Goal: Task Accomplishment & Management: Manage account settings

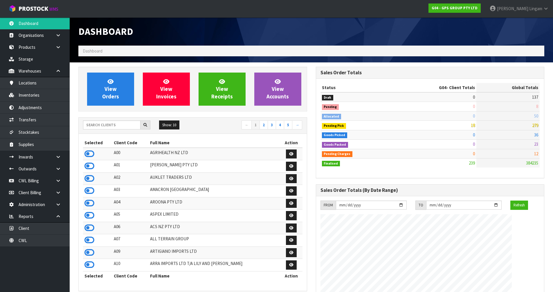
scroll to position [355, 237]
click at [118, 123] on input "text" at bounding box center [111, 124] width 57 height 9
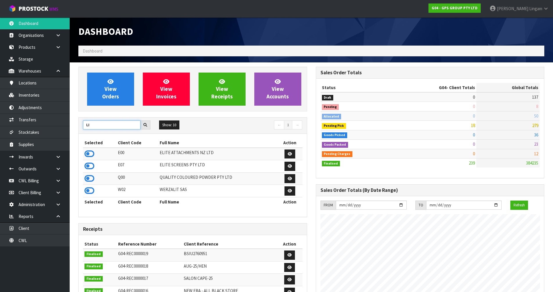
type input "L"
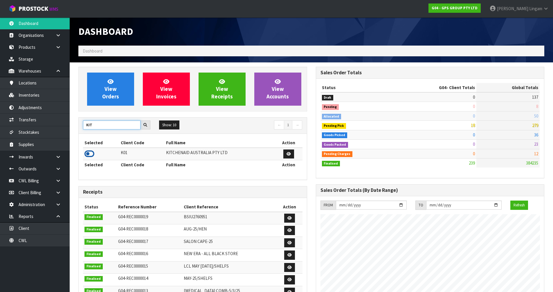
type input "KIT"
click at [88, 157] on icon at bounding box center [89, 154] width 10 height 9
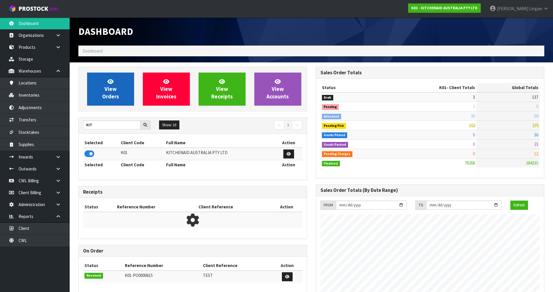
scroll to position [440, 237]
click at [121, 92] on link "View Orders" at bounding box center [110, 89] width 47 height 33
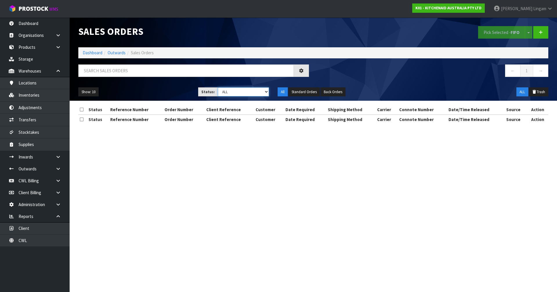
click at [263, 91] on select "Draft Pending Allocated Pending Pick Goods Picked Goods Packed Pending Charges …" at bounding box center [243, 91] width 51 height 9
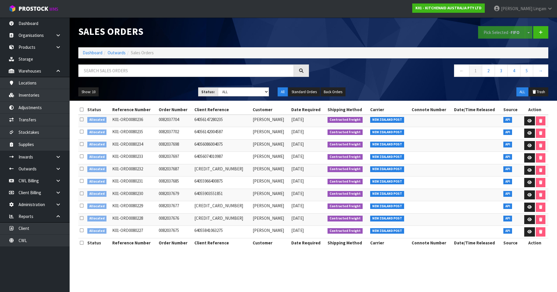
drag, startPoint x: 349, startPoint y: 76, endPoint x: 329, endPoint y: 83, distance: 20.5
click at [293, 76] on nav "← 1 2 3 4 5 →" at bounding box center [433, 71] width 231 height 14
click at [258, 91] on select "Draft Pending Allocated Pending Pick Goods Picked Goods Packed Pending Charges …" at bounding box center [243, 91] width 51 height 9
select select "string:2"
click at [218, 87] on select "Draft Pending Allocated Pending Pick Goods Picked Goods Packed Pending Charges …" at bounding box center [243, 91] width 51 height 9
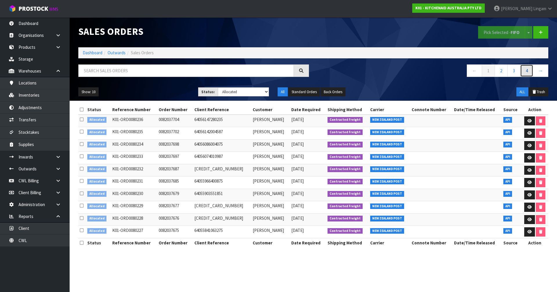
click at [293, 74] on link "4" at bounding box center [527, 70] width 13 height 12
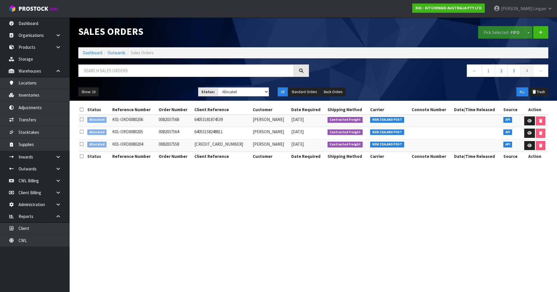
click at [81, 109] on icon at bounding box center [82, 109] width 4 height 4
click at [293, 36] on button "Pick Selected - FIFO" at bounding box center [502, 32] width 47 height 12
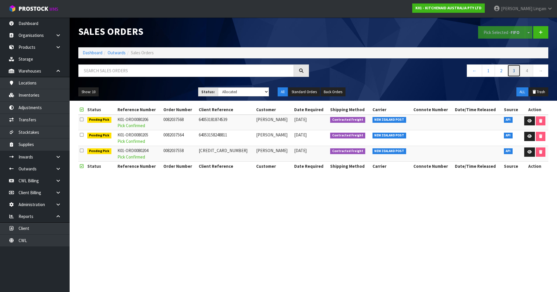
click at [293, 72] on link "3" at bounding box center [514, 70] width 13 height 12
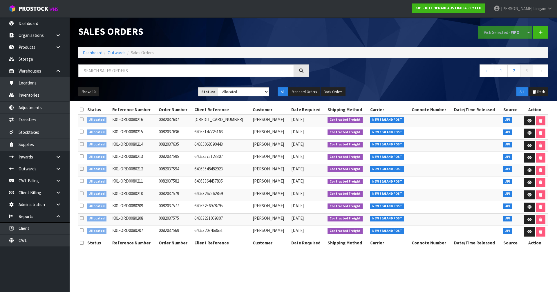
click at [81, 109] on icon at bounding box center [82, 109] width 4 height 4
click at [293, 33] on button "Pick Selected - FIFO" at bounding box center [502, 32] width 47 height 12
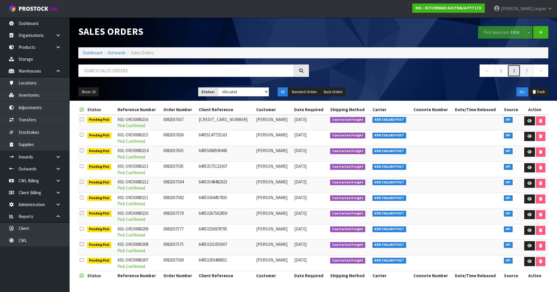
click at [293, 69] on link "2" at bounding box center [514, 70] width 13 height 12
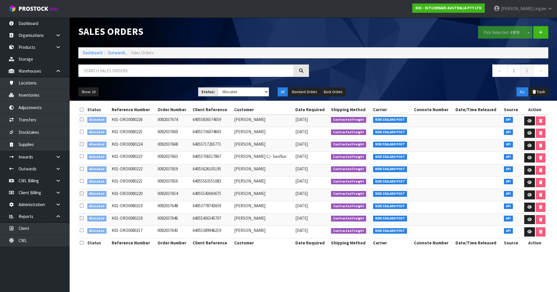
click at [82, 107] on icon at bounding box center [82, 109] width 4 height 4
click at [293, 32] on button "Pick Selected - FIFO" at bounding box center [502, 32] width 47 height 12
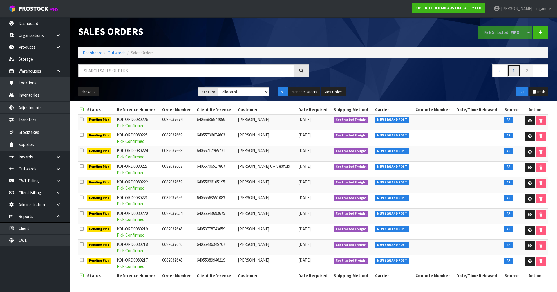
click at [293, 74] on link "1" at bounding box center [514, 70] width 13 height 12
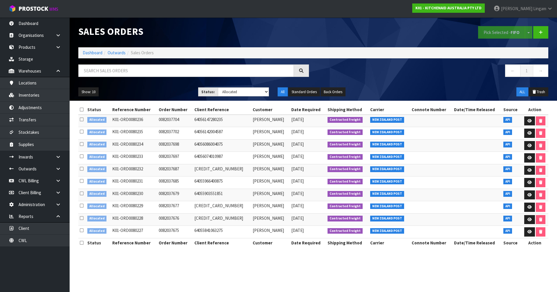
click at [82, 107] on span at bounding box center [82, 110] width 4 height 6
click at [293, 28] on button "Pick Selected - FIFO" at bounding box center [502, 32] width 47 height 12
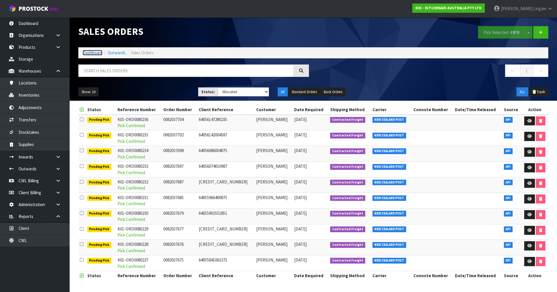
click at [89, 53] on link "Dashboard" at bounding box center [93, 53] width 20 height 6
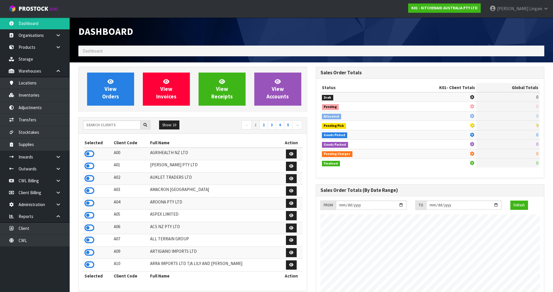
scroll to position [362, 237]
click at [122, 125] on input "text" at bounding box center [111, 124] width 57 height 9
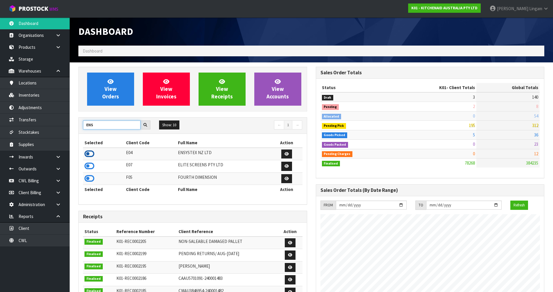
type input "ENS"
click at [87, 157] on icon at bounding box center [89, 154] width 10 height 9
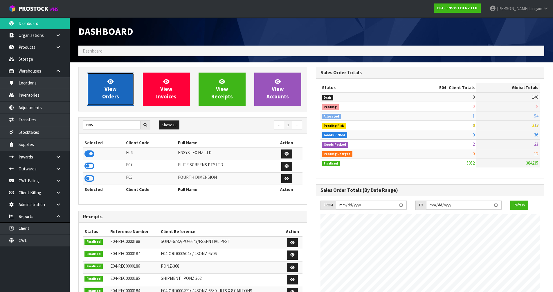
click at [103, 84] on link "View Orders" at bounding box center [110, 89] width 47 height 33
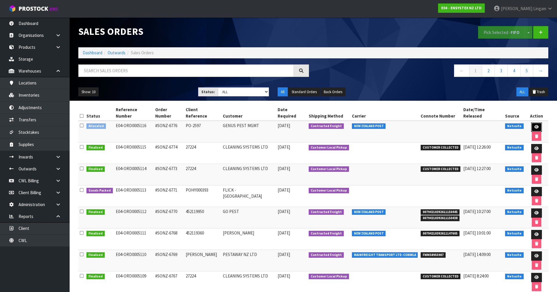
click at [293, 125] on icon at bounding box center [537, 127] width 4 height 4
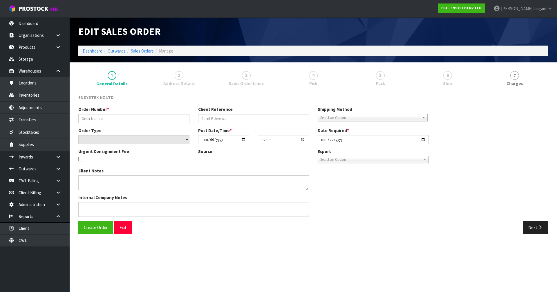
type input "#SONZ-6776"
type input "PO-2597"
select select "number:0"
type input "[DATE]"
type input "20:00:13.000"
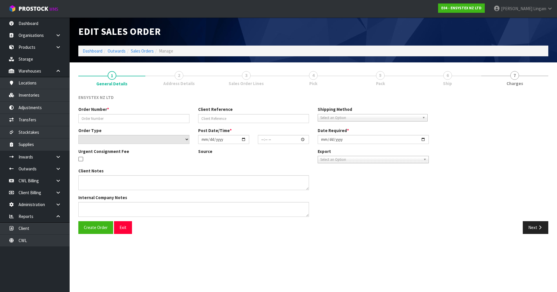
type input "[DATE]"
type textarea "CALL [PERSON_NAME] 0297704290 20 MINS BEFORE DELIVERY - SITE IS UNMANNED"
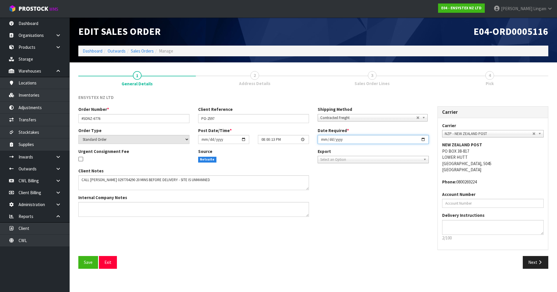
click at [293, 139] on input "[DATE]" at bounding box center [373, 139] width 111 height 9
click at [293, 201] on button "Next" at bounding box center [536, 262] width 26 height 12
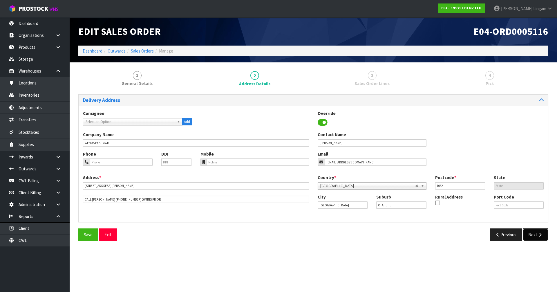
click at [293, 201] on button "Next" at bounding box center [536, 235] width 26 height 12
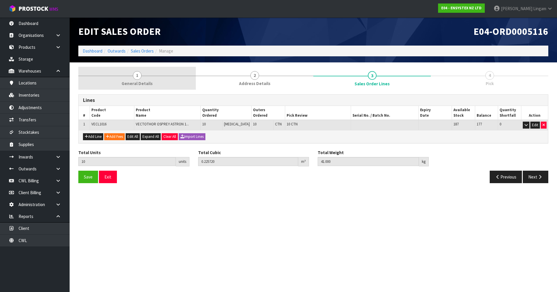
click at [172, 80] on link "1 General Details" at bounding box center [137, 78] width 118 height 23
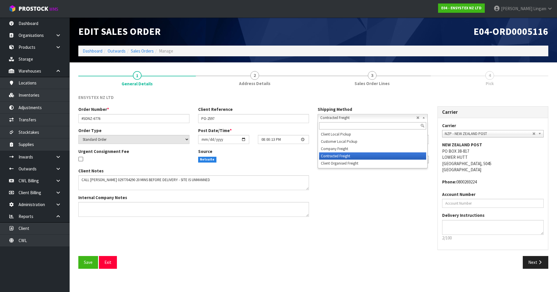
click at [293, 118] on span "Contracted Freight" at bounding box center [369, 117] width 96 height 7
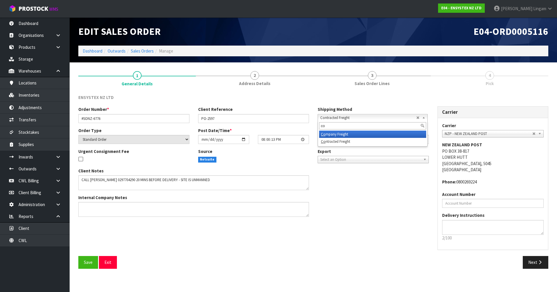
type input "co"
click at [293, 134] on li "Co mpany Freight" at bounding box center [372, 134] width 107 height 7
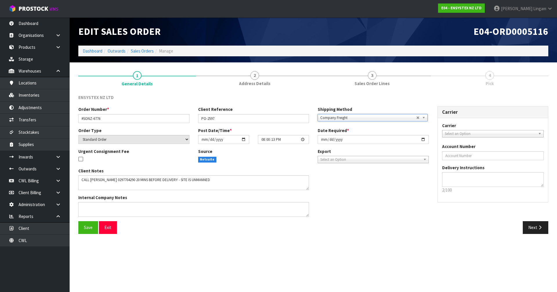
click at [293, 134] on span "Select an Option" at bounding box center [489, 133] width 88 height 7
type input "cwl"
click at [293, 148] on li "CWL TRUCK - CWL TRUCK" at bounding box center [493, 150] width 99 height 7
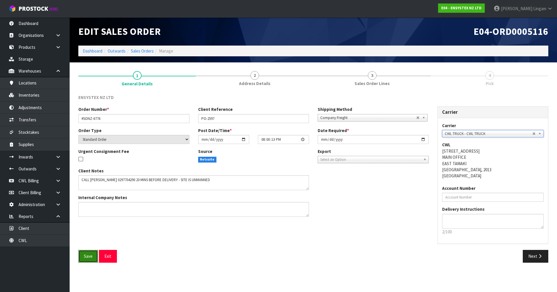
click at [85, 201] on span "Save" at bounding box center [88, 256] width 9 height 6
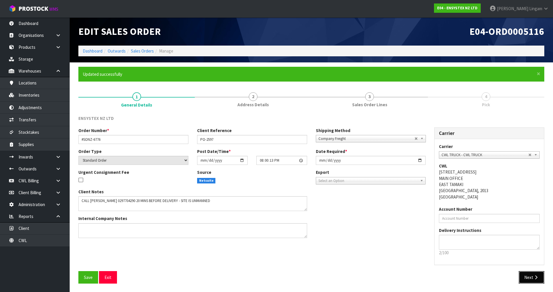
click at [293, 201] on button "Next" at bounding box center [532, 277] width 26 height 12
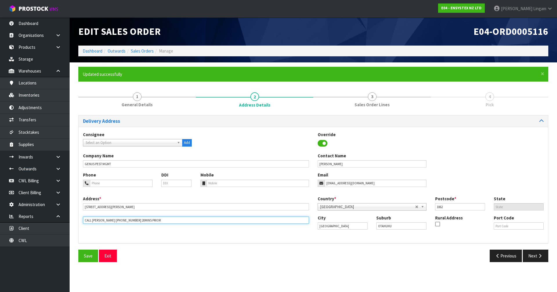
drag, startPoint x: 144, startPoint y: 220, endPoint x: 84, endPoint y: 216, distance: 60.3
click at [84, 201] on div "Address * [STREET_ADDRESS][PERSON_NAME] This address line exceeds the recommend…" at bounding box center [196, 210] width 235 height 28
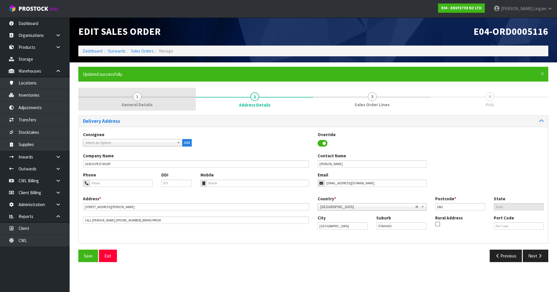
click at [175, 102] on link "1 General Details" at bounding box center [137, 99] width 118 height 23
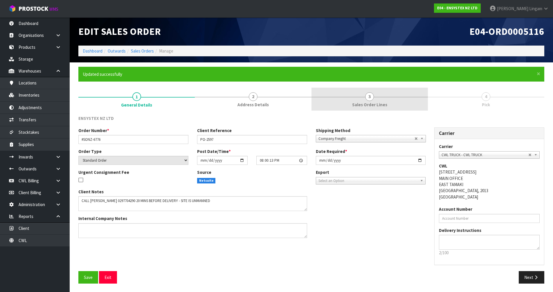
click at [293, 101] on link "3 Sales Order Lines" at bounding box center [370, 99] width 116 height 23
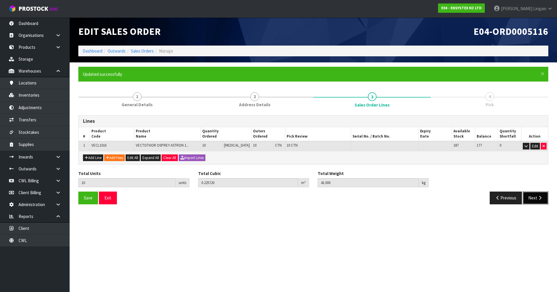
click at [293, 197] on icon "button" at bounding box center [541, 198] width 6 height 4
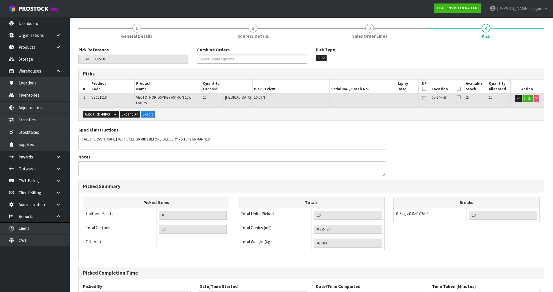
scroll to position [113, 0]
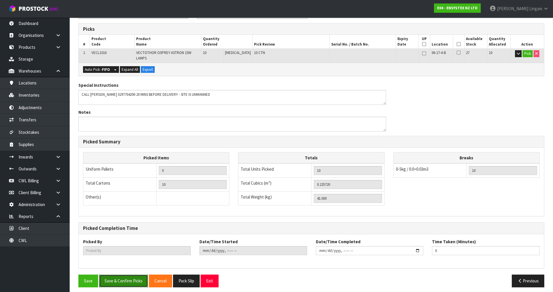
click at [133, 201] on button "Save & Confirm Picks" at bounding box center [123, 281] width 49 height 12
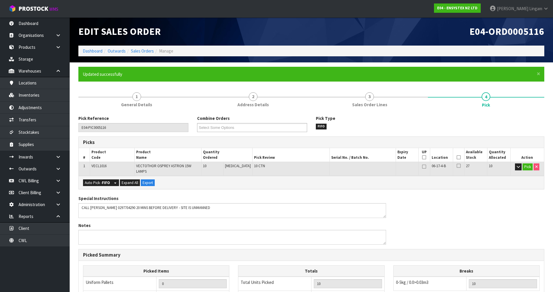
type input "[PERSON_NAME]"
type input "[DATE]T16:23:46"
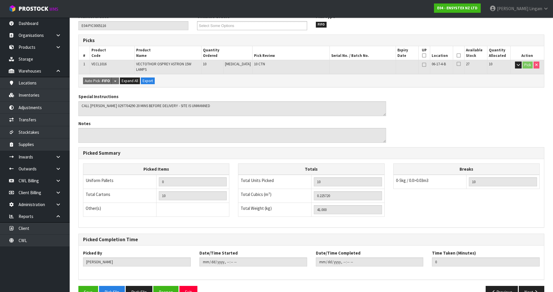
scroll to position [113, 0]
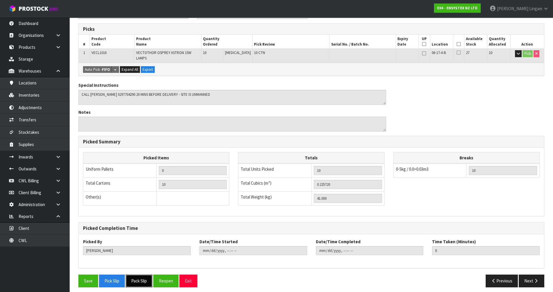
click at [141, 201] on button "Pack Slip" at bounding box center [139, 281] width 27 height 12
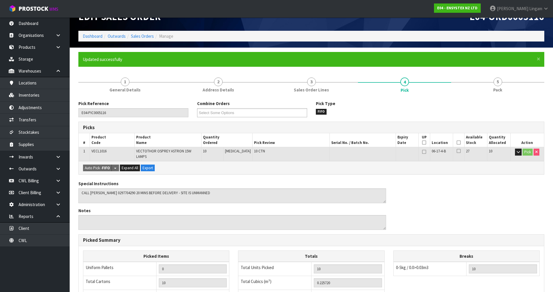
scroll to position [0, 0]
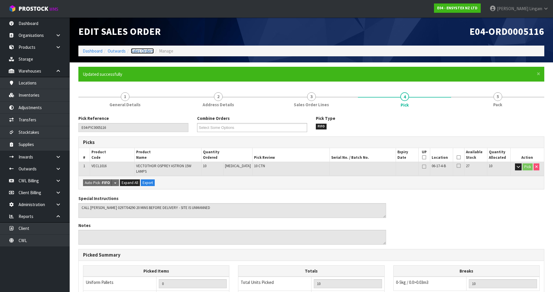
click at [148, 51] on link "Sales Orders" at bounding box center [142, 51] width 23 height 6
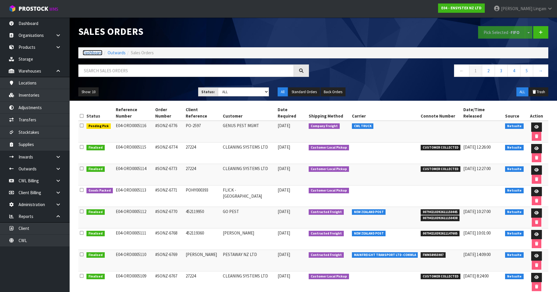
click at [93, 51] on link "Dashboard" at bounding box center [93, 53] width 20 height 6
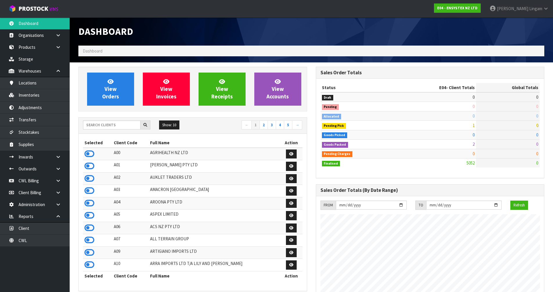
scroll to position [440, 237]
click at [122, 127] on input "text" at bounding box center [111, 124] width 57 height 9
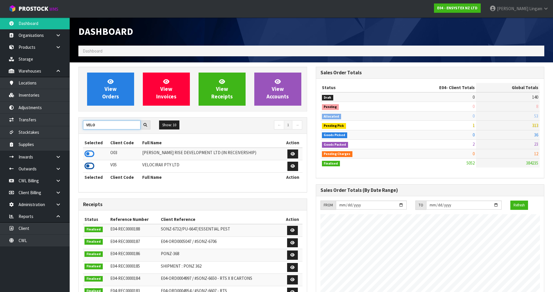
type input "VELO"
click at [88, 169] on icon at bounding box center [89, 166] width 10 height 9
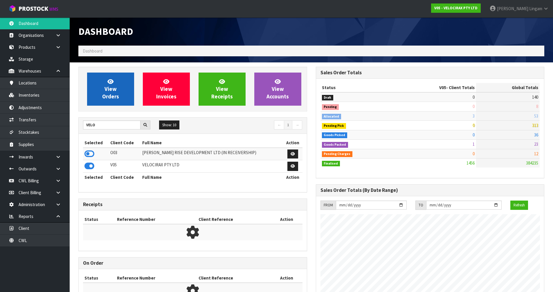
scroll to position [452, 237]
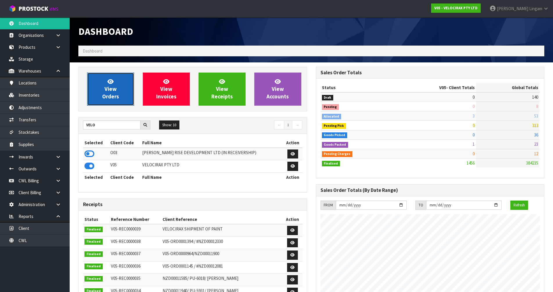
click at [119, 94] on link "View Orders" at bounding box center [110, 89] width 47 height 33
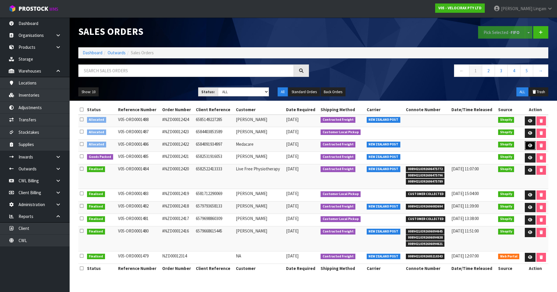
click at [293, 144] on icon at bounding box center [530, 146] width 4 height 4
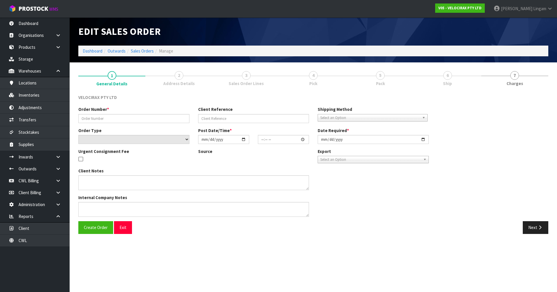
type input "#NZD00012422"
type input "6584091934997"
select select "number:0"
type input "[DATE]"
type input "18:38:09.000"
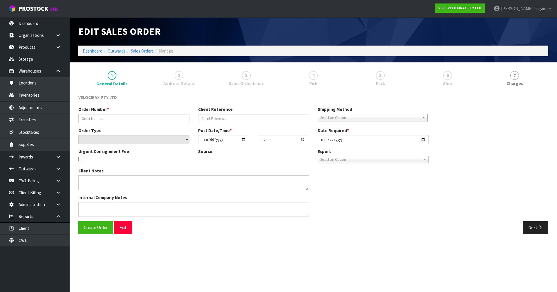
type input "[DATE]"
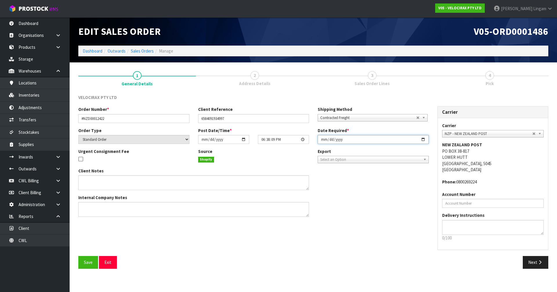
click at [293, 137] on input "[DATE]" at bounding box center [373, 139] width 111 height 9
type input "[DATE]"
click at [80, 201] on button "Save" at bounding box center [88, 262] width 20 height 12
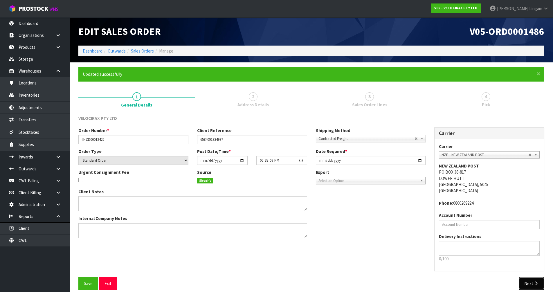
click at [293, 201] on button "Next" at bounding box center [532, 283] width 26 height 12
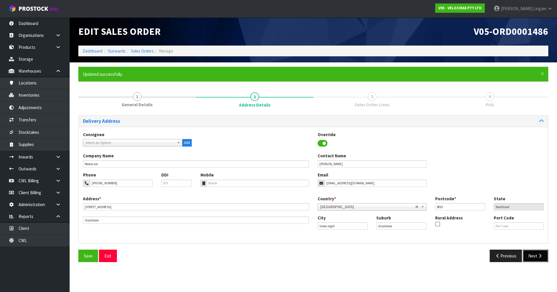
click at [293, 201] on button "Next" at bounding box center [536, 256] width 26 height 12
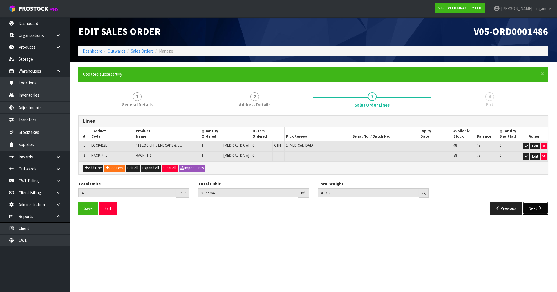
click at [293, 201] on button "Next" at bounding box center [536, 208] width 26 height 12
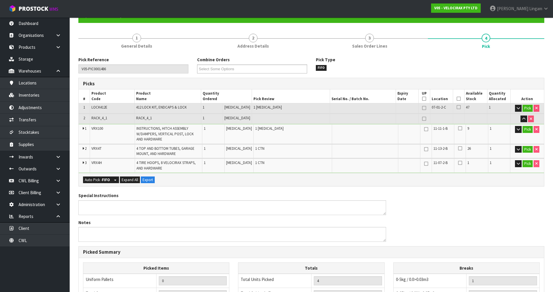
scroll to position [173, 0]
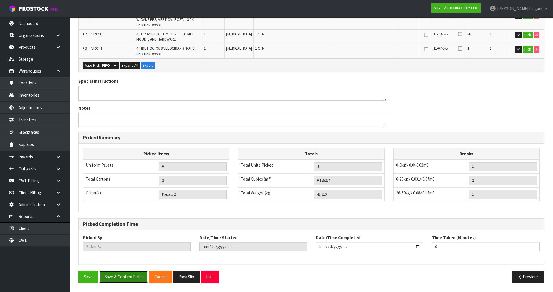
click at [120, 201] on button "Save & Confirm Picks" at bounding box center [123, 277] width 49 height 12
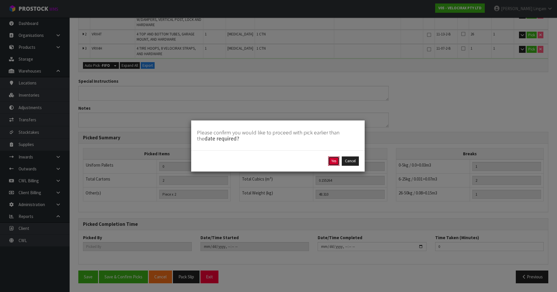
click at [293, 162] on button "Yes" at bounding box center [333, 161] width 11 height 9
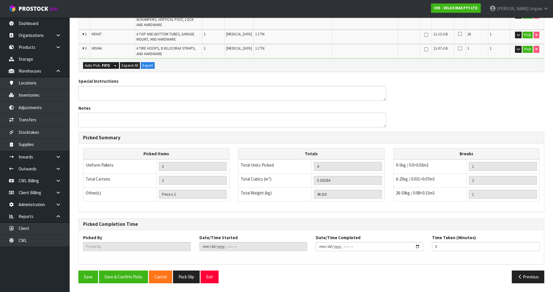
scroll to position [0, 0]
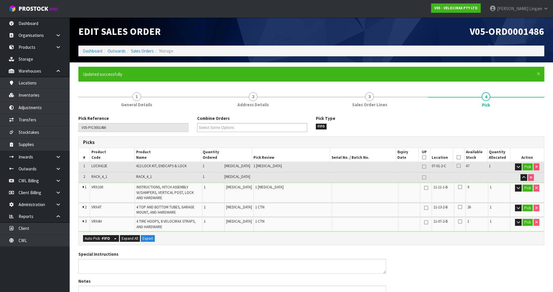
type input "[PERSON_NAME]"
type input "[DATE]T16:25:29"
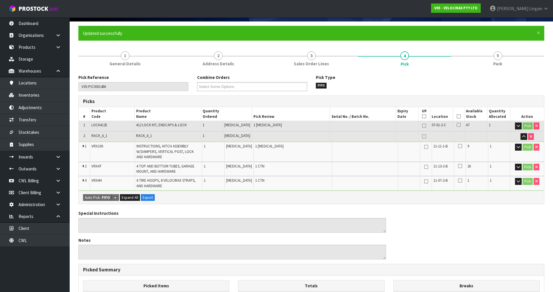
scroll to position [173, 0]
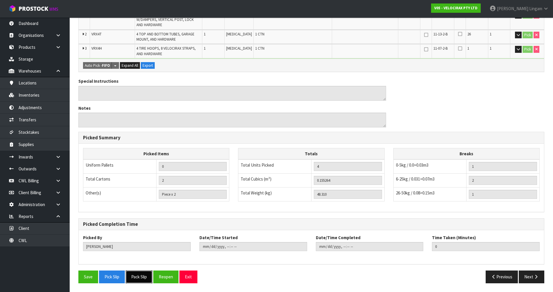
click at [149, 201] on button "Pack Slip" at bounding box center [139, 277] width 27 height 12
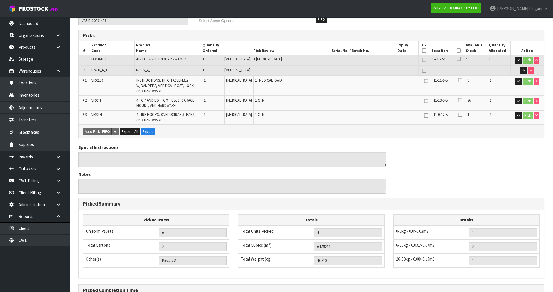
scroll to position [0, 0]
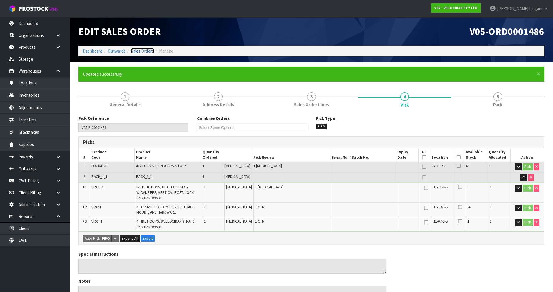
click at [147, 51] on link "Sales Orders" at bounding box center [142, 51] width 23 height 6
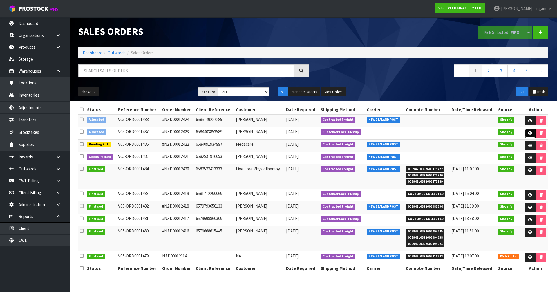
click at [293, 137] on link at bounding box center [530, 133] width 11 height 9
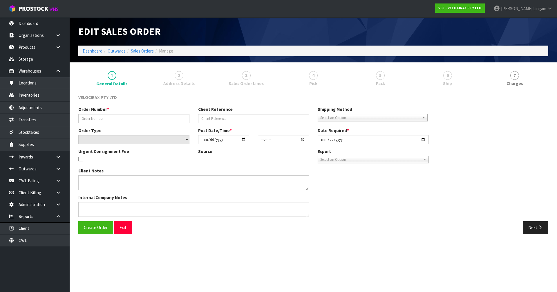
type input "#NZD00012423"
type input "6584403853589"
select select "number:0"
type input "[DATE]"
type input "20:11:49.000"
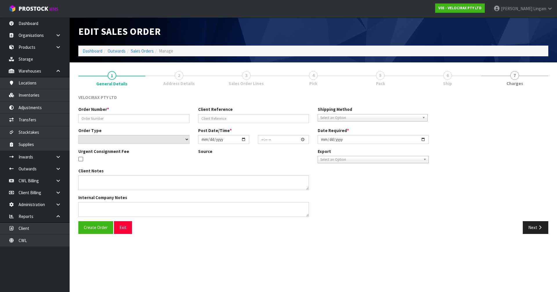
type input "[DATE]"
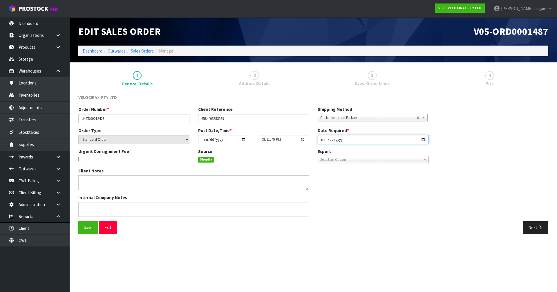
click at [293, 141] on input "[DATE]" at bounding box center [373, 139] width 111 height 9
type input "[DATE]"
click at [84, 201] on span "Save" at bounding box center [88, 228] width 9 height 6
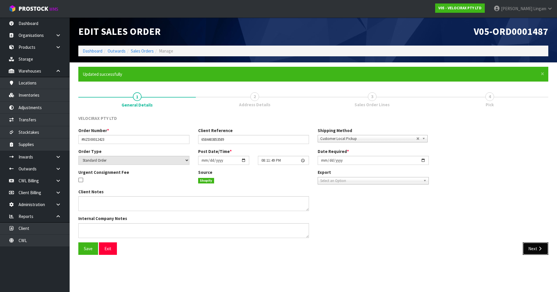
click at [293, 201] on button "Next" at bounding box center [536, 248] width 26 height 12
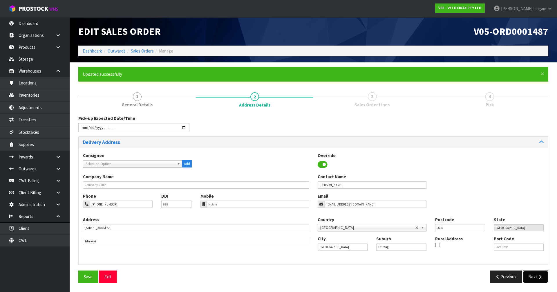
click at [293, 201] on button "Next" at bounding box center [536, 277] width 26 height 12
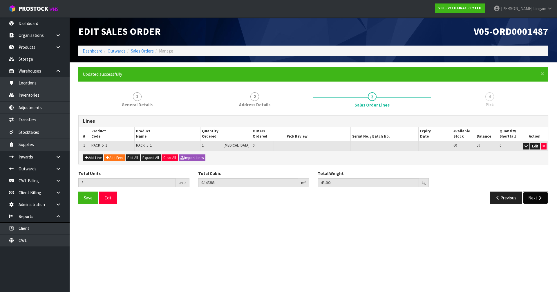
click at [293, 201] on button "Next" at bounding box center [536, 198] width 26 height 12
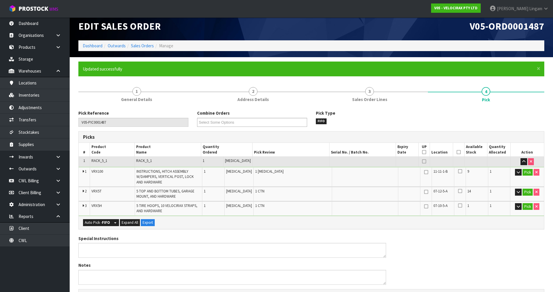
scroll to position [162, 0]
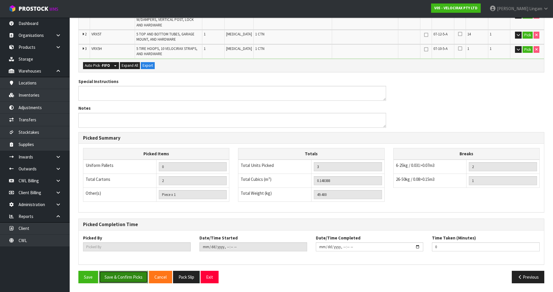
click at [123, 201] on button "Save & Confirm Picks" at bounding box center [123, 277] width 49 height 12
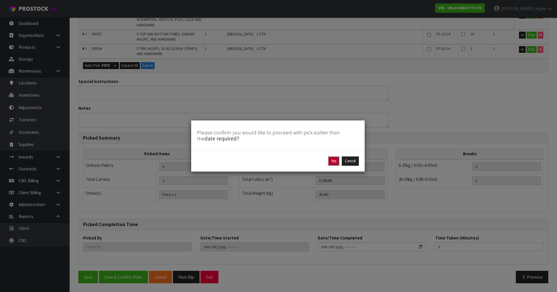
click at [293, 162] on button "Yes" at bounding box center [333, 161] width 11 height 9
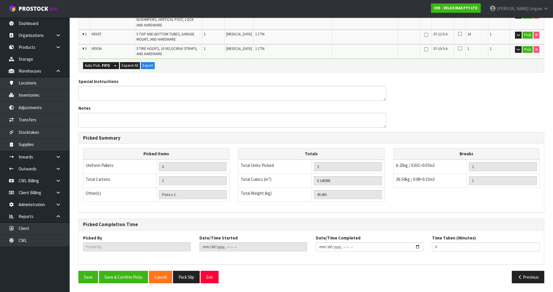
scroll to position [0, 0]
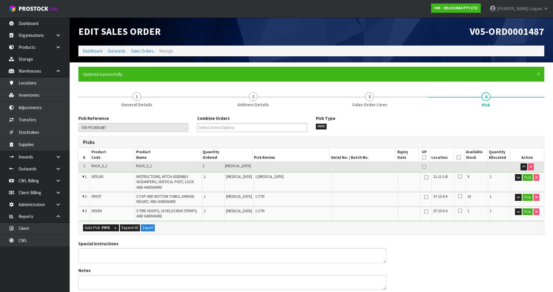
type input "[PERSON_NAME]"
type input "[DATE]T16:26:19"
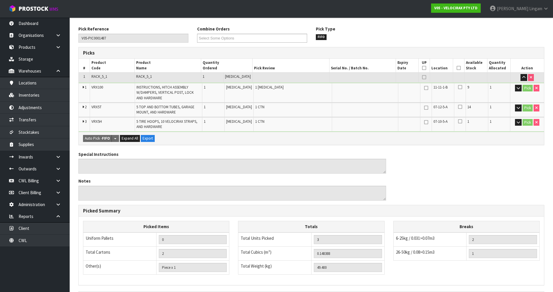
scroll to position [162, 0]
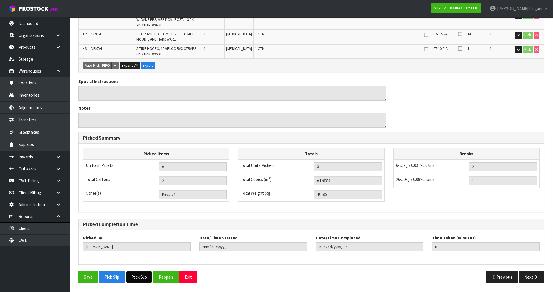
click at [141, 201] on button "Pack Slip" at bounding box center [139, 277] width 27 height 12
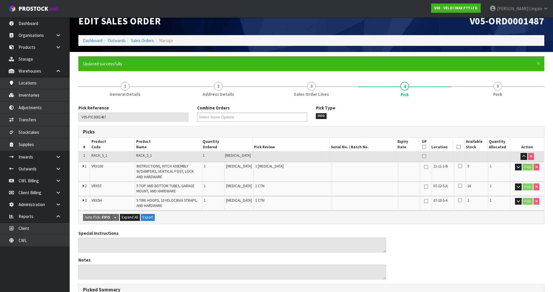
scroll to position [0, 0]
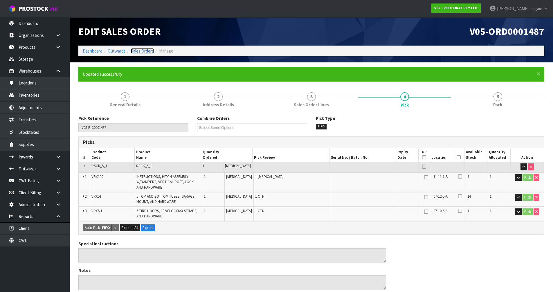
click at [150, 52] on link "Sales Orders" at bounding box center [142, 51] width 23 height 6
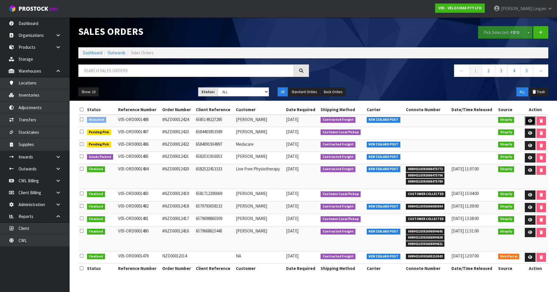
click at [293, 119] on icon at bounding box center [530, 121] width 4 height 4
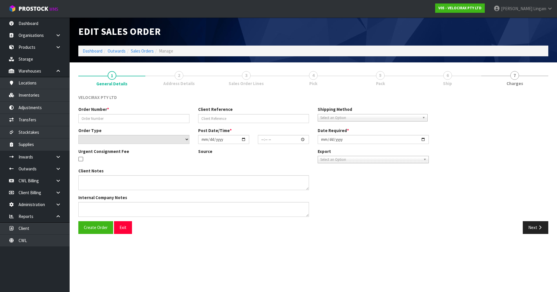
type input "#NZD00012424"
type input "6585149227285"
select select "number:0"
type input "[DATE]"
type input "09:32:24.000"
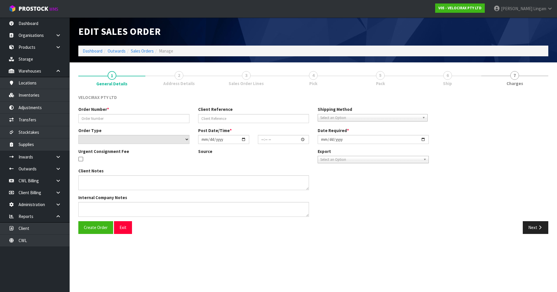
type input "[DATE]"
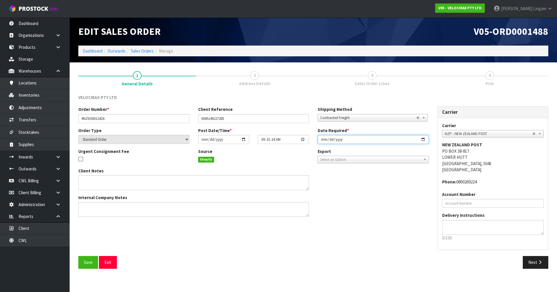
click at [293, 140] on input "[DATE]" at bounding box center [373, 139] width 111 height 9
type input "[DATE]"
click at [85, 201] on span "Save" at bounding box center [88, 263] width 9 height 6
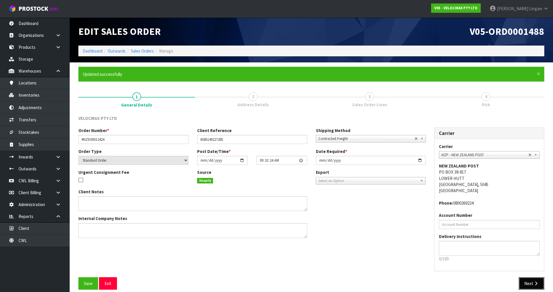
click at [293, 201] on button "Next" at bounding box center [532, 283] width 26 height 12
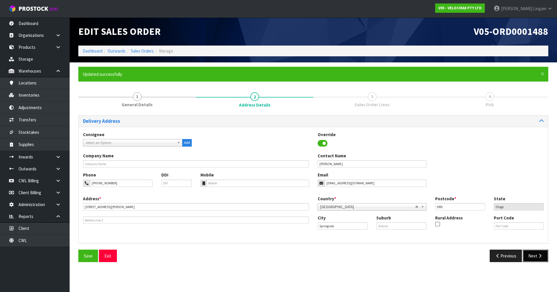
click at [293, 201] on button "Next" at bounding box center [536, 256] width 26 height 12
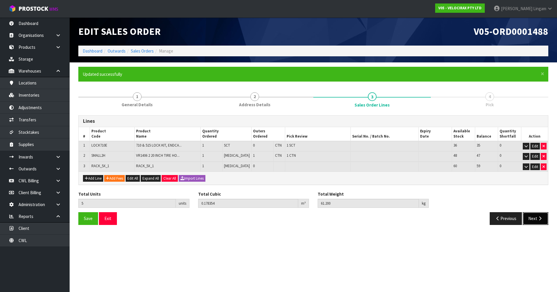
click at [293, 201] on button "Next" at bounding box center [536, 218] width 26 height 12
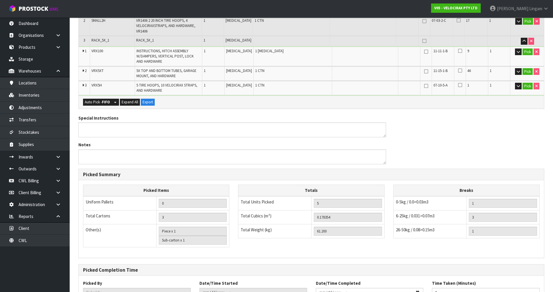
scroll to position [202, 0]
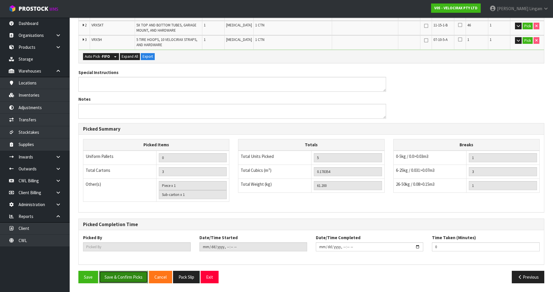
click at [127, 201] on button "Save & Confirm Picks" at bounding box center [123, 277] width 49 height 12
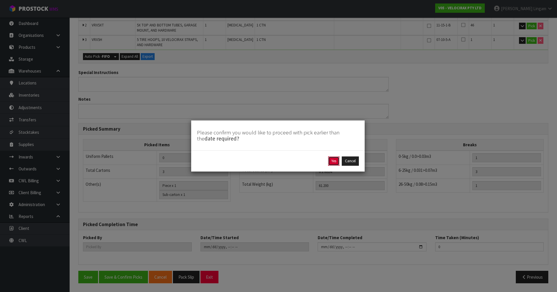
click at [293, 161] on button "Yes" at bounding box center [333, 161] width 11 height 9
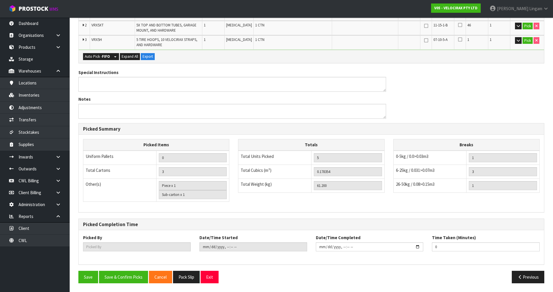
scroll to position [0, 0]
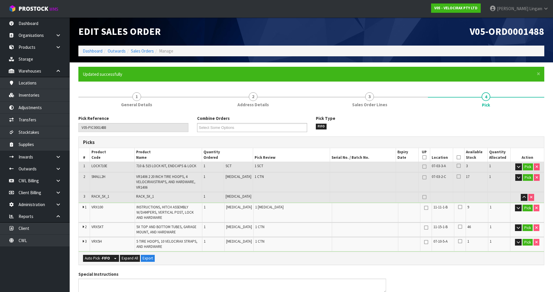
type input "[PERSON_NAME]"
type input "[DATE]T16:27:22"
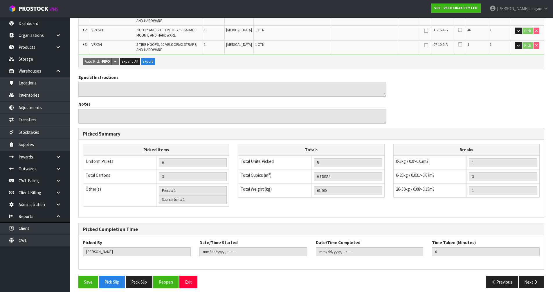
scroll to position [202, 0]
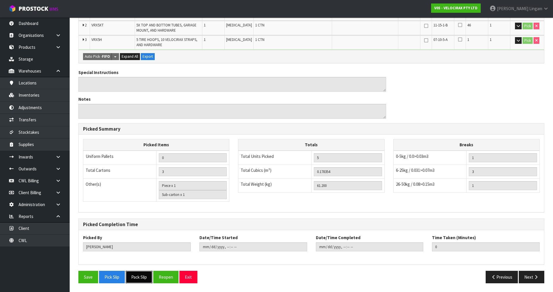
click at [140, 201] on button "Pack Slip" at bounding box center [139, 277] width 27 height 12
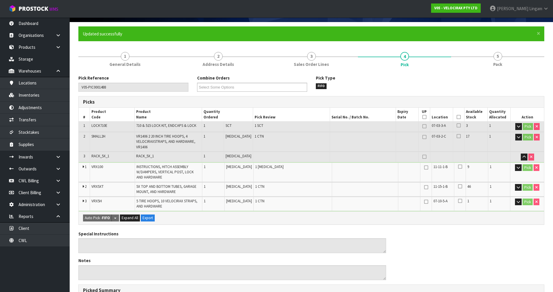
scroll to position [28, 0]
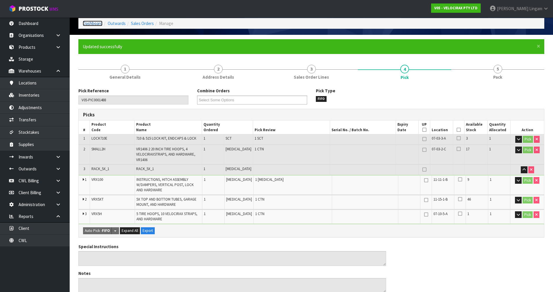
click at [90, 24] on link "Dashboard" at bounding box center [93, 24] width 20 height 6
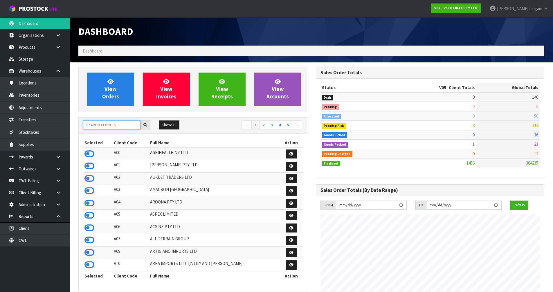
click at [123, 127] on input "text" at bounding box center [111, 124] width 57 height 9
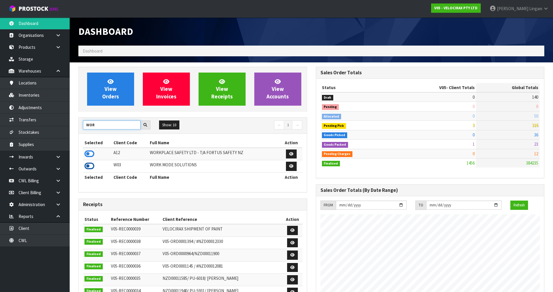
type input "WOR"
click at [90, 163] on icon at bounding box center [89, 166] width 10 height 9
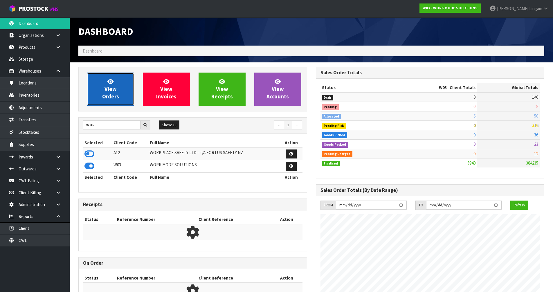
scroll to position [384, 237]
click at [123, 93] on link "View Orders" at bounding box center [110, 89] width 47 height 33
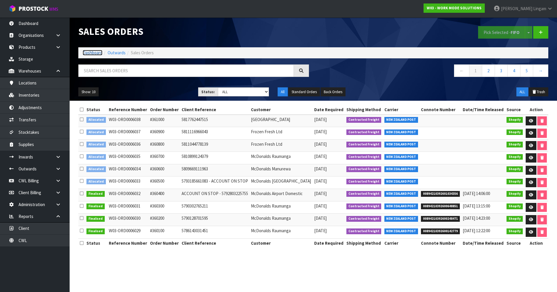
click at [98, 52] on link "Dashboard" at bounding box center [93, 53] width 20 height 6
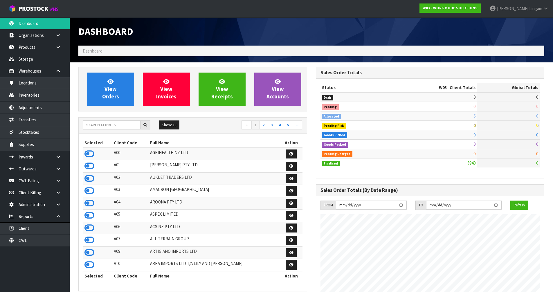
scroll to position [384, 237]
click at [127, 125] on input "text" at bounding box center [111, 124] width 57 height 9
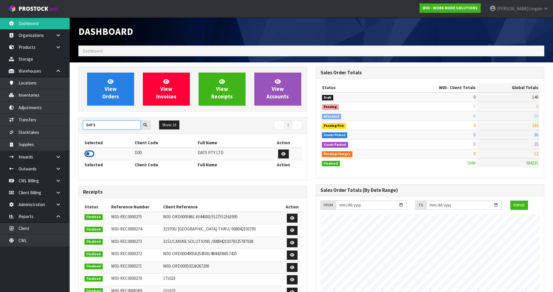
type input "DATS"
click at [93, 152] on icon at bounding box center [89, 154] width 10 height 9
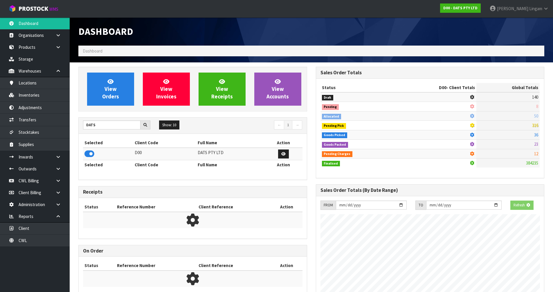
scroll to position [289996, 290121]
click at [112, 94] on span "View Orders" at bounding box center [110, 89] width 17 height 22
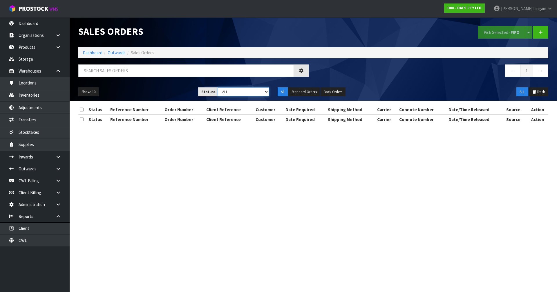
click at [253, 91] on select "Draft Pending Allocated Pending Pick Goods Picked Goods Packed Pending Charges …" at bounding box center [243, 91] width 51 height 9
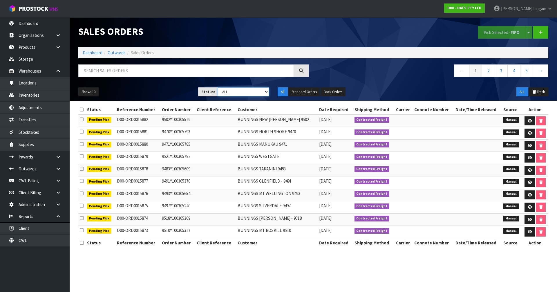
select select "string:6"
click at [218, 87] on select "Draft Pending Allocated Pending Pick Goods Picked Goods Packed Pending Charges …" at bounding box center [243, 91] width 51 height 9
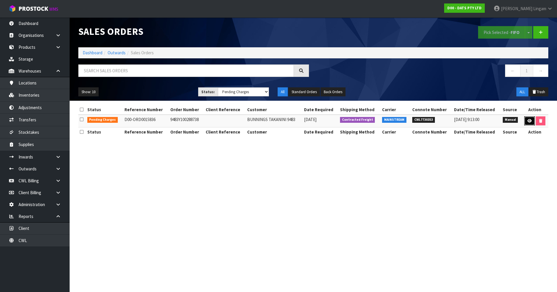
click at [293, 123] on link at bounding box center [530, 120] width 11 height 9
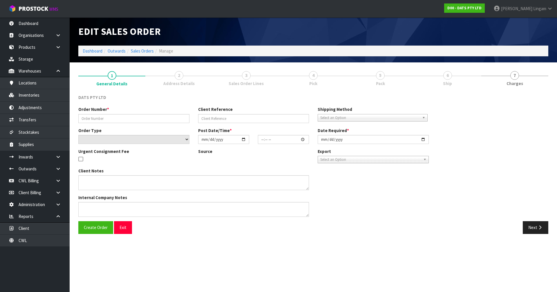
type input "9483Y100288738"
select select "number:0"
type input "[DATE]"
type input "09:03:00.000"
type input "[DATE]"
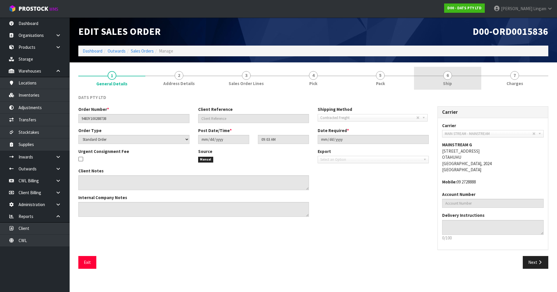
click at [293, 87] on link "6 Ship" at bounding box center [447, 78] width 67 height 23
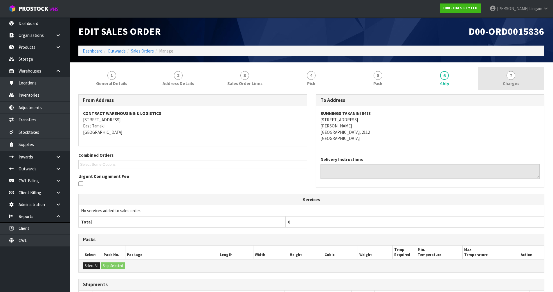
click at [293, 79] on link "7 [GEOGRAPHIC_DATA]" at bounding box center [511, 78] width 66 height 23
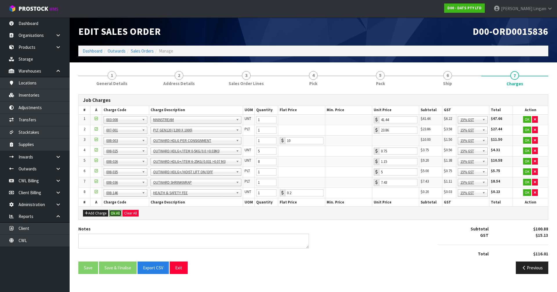
click at [115, 201] on button "Ok All" at bounding box center [115, 213] width 12 height 7
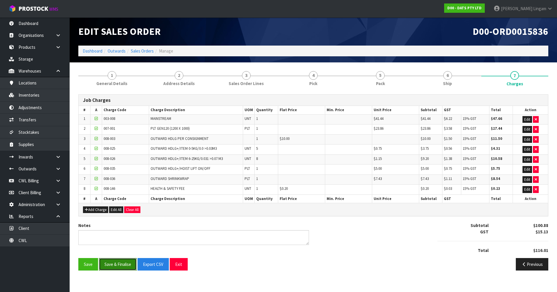
click at [118, 201] on button "Save & Finalise" at bounding box center [118, 264] width 38 height 12
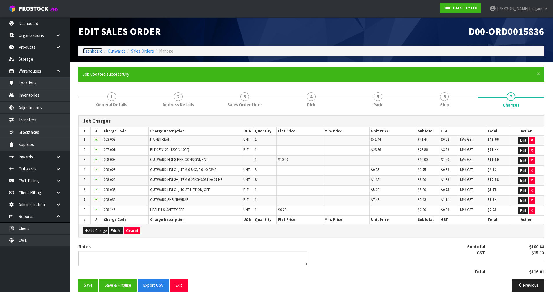
click at [89, 52] on link "Dashboard" at bounding box center [93, 51] width 20 height 6
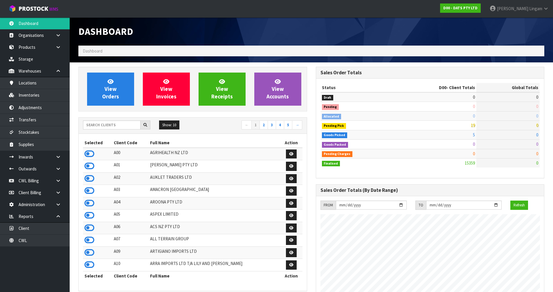
scroll to position [440, 237]
click at [130, 126] on input "text" at bounding box center [111, 124] width 57 height 9
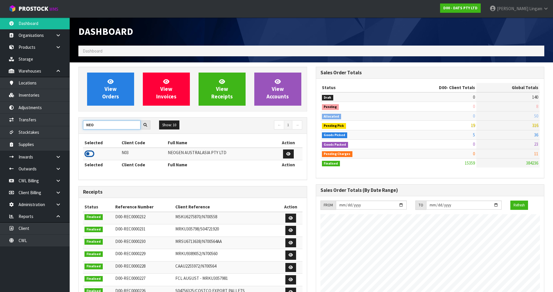
type input "NEO"
click at [92, 154] on icon at bounding box center [89, 154] width 10 height 9
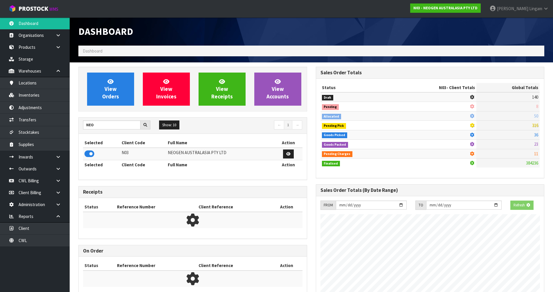
scroll to position [289996, 290121]
click at [116, 97] on span "View Orders" at bounding box center [110, 89] width 17 height 22
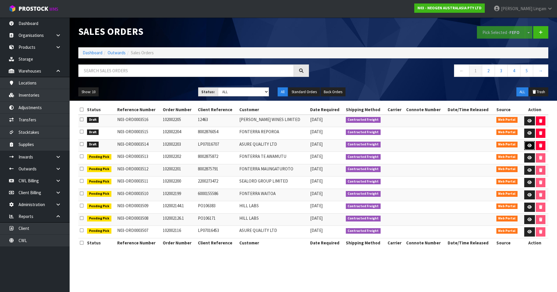
click at [293, 143] on link at bounding box center [530, 145] width 11 height 9
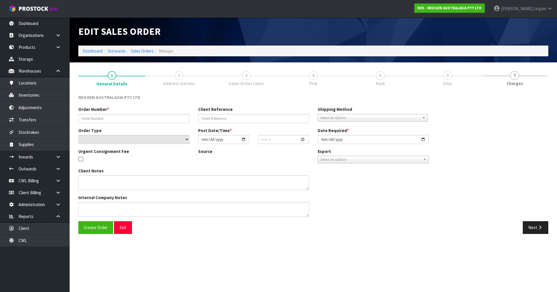
type input "102002203"
type input "LP07016707"
select select "number:0"
type input "[DATE]"
type input "17:46:00.000"
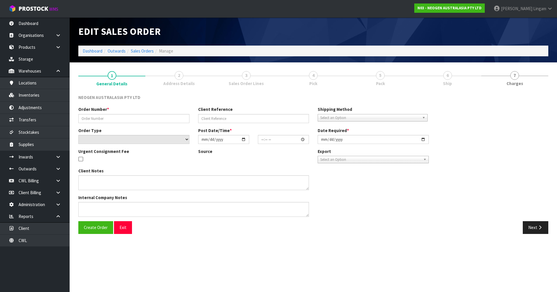
type input "[DATE]"
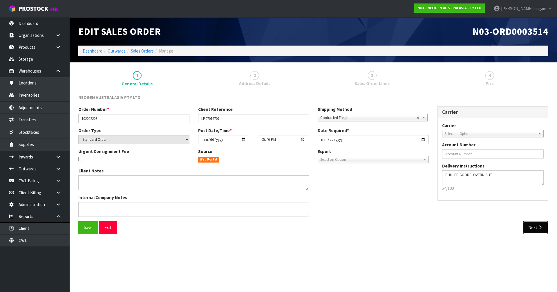
click at [293, 201] on button "Next" at bounding box center [536, 227] width 26 height 12
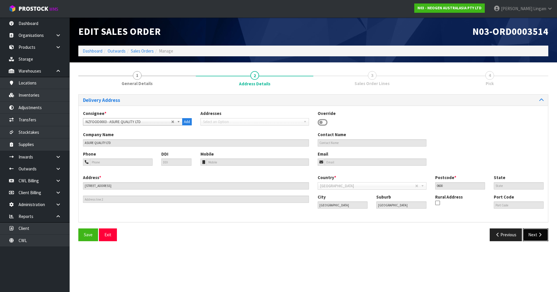
click at [293, 201] on button "Next" at bounding box center [536, 235] width 26 height 12
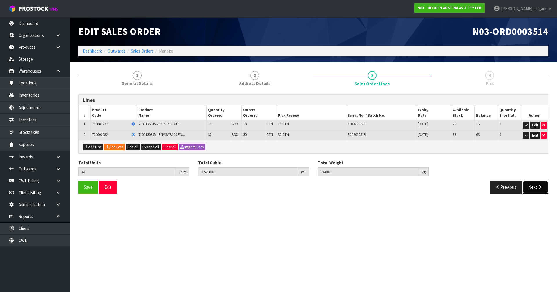
click at [293, 191] on button "Next" at bounding box center [536, 187] width 26 height 12
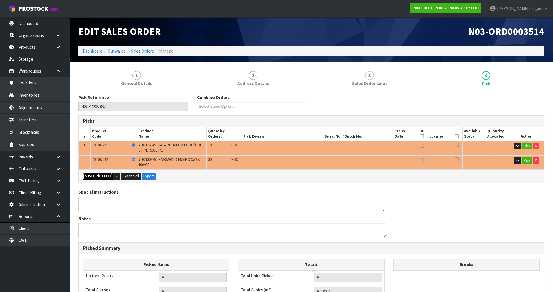
click at [104, 176] on strong "FEFO" at bounding box center [106, 176] width 9 height 5
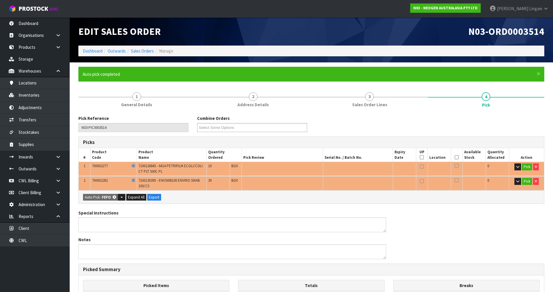
type input "40"
type input "0.529800"
type input "74.000"
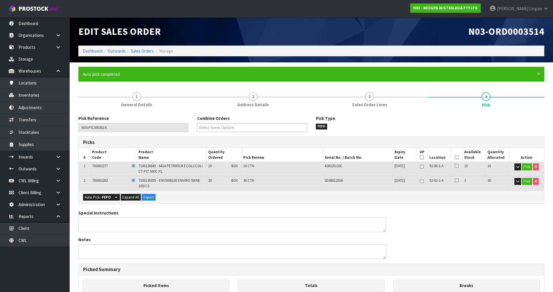
scroll to position [132, 0]
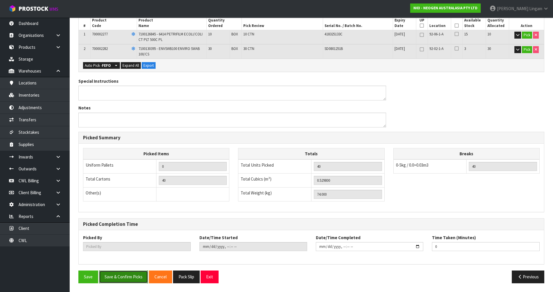
click at [133, 201] on button "Save & Confirm Picks" at bounding box center [123, 277] width 49 height 12
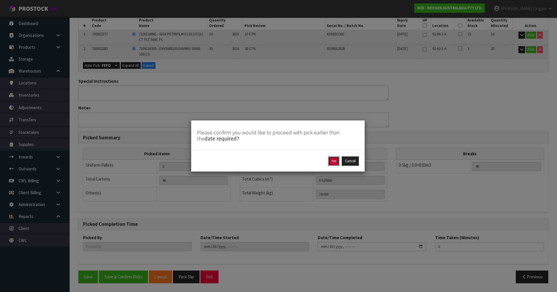
click at [293, 162] on button "Yes" at bounding box center [333, 161] width 11 height 9
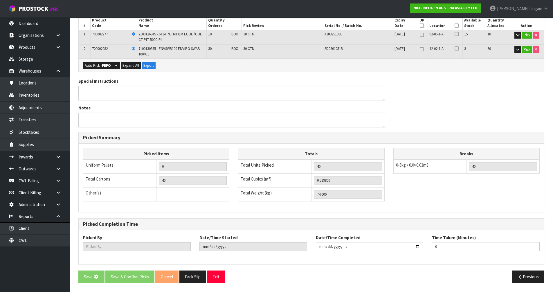
scroll to position [0, 0]
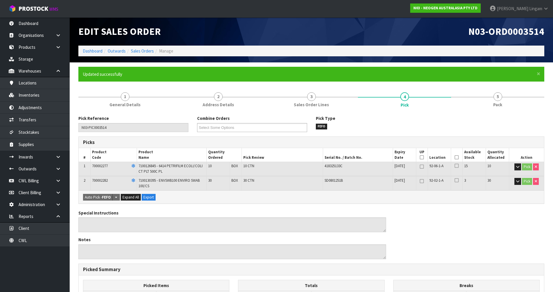
type input "[PERSON_NAME]"
type input "[DATE]T16:31:33"
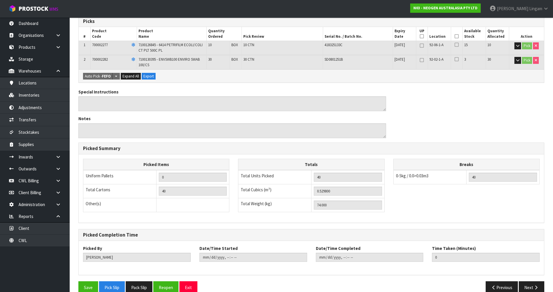
scroll to position [132, 0]
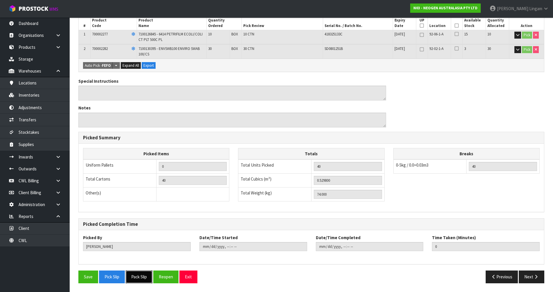
click at [140, 201] on button "Pack Slip" at bounding box center [139, 277] width 27 height 12
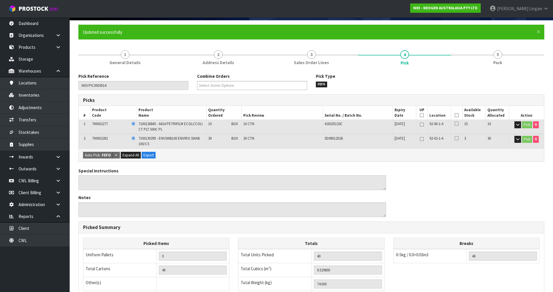
scroll to position [0, 0]
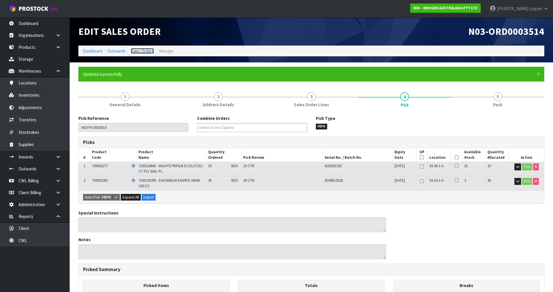
click at [145, 49] on link "Sales Orders" at bounding box center [142, 51] width 23 height 6
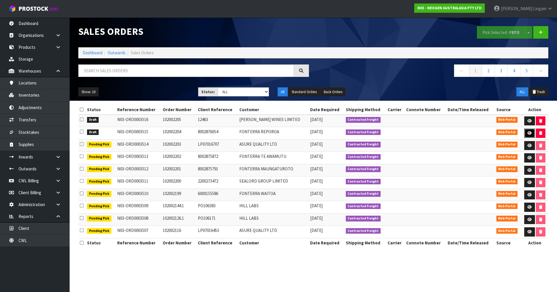
click at [293, 134] on icon at bounding box center [530, 133] width 4 height 4
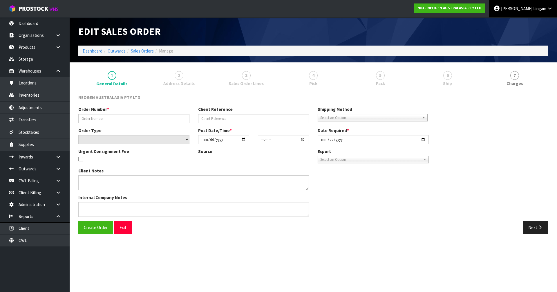
type input "102002204"
type input "8002876054"
select select "number:0"
type input "[DATE]"
type input "17:49:00.000"
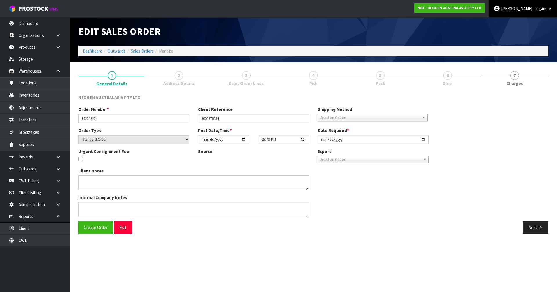
type input "[DATE]"
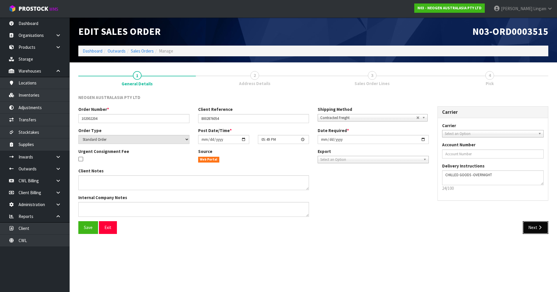
click at [293, 201] on button "Next" at bounding box center [536, 227] width 26 height 12
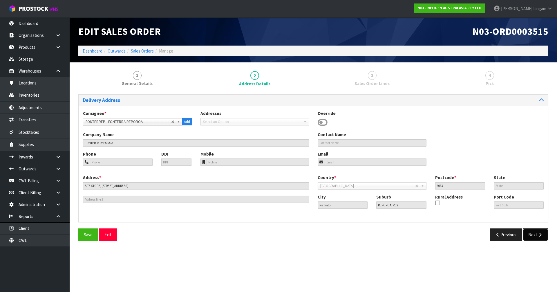
click at [293, 201] on button "Next" at bounding box center [536, 235] width 26 height 12
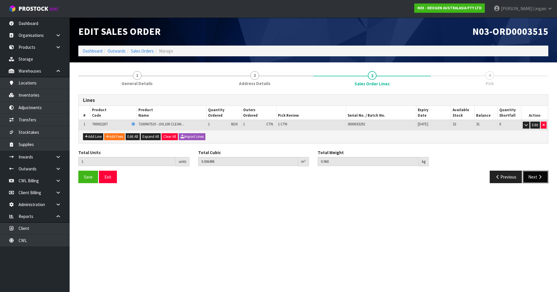
click at [293, 177] on button "Next" at bounding box center [536, 177] width 26 height 12
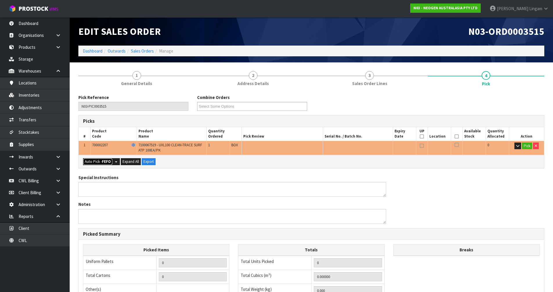
click at [100, 161] on button "Auto Pick - FEFO" at bounding box center [98, 161] width 30 height 7
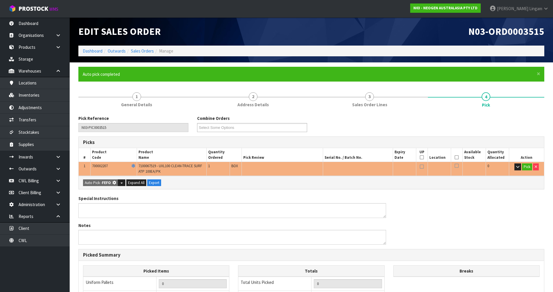
type input "1"
type input "0.006496"
type input "0.960"
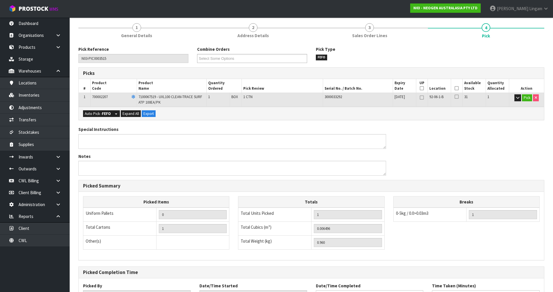
scroll to position [117, 0]
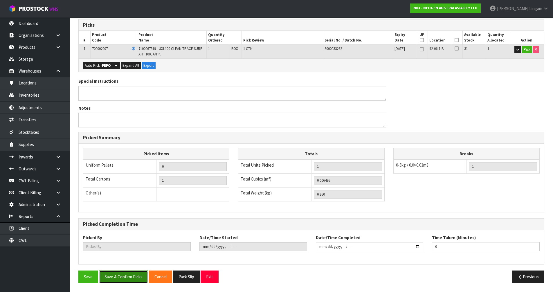
click at [125, 201] on button "Save & Confirm Picks" at bounding box center [123, 277] width 49 height 12
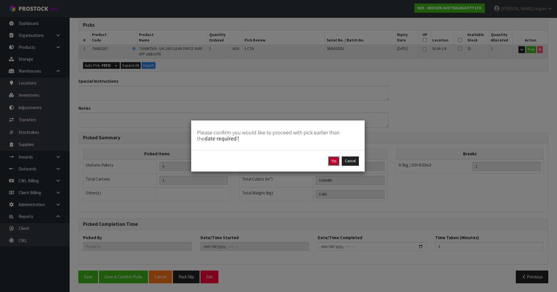
click at [293, 161] on button "Yes" at bounding box center [333, 161] width 11 height 9
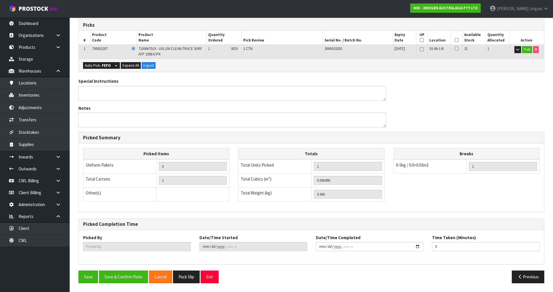
scroll to position [0, 0]
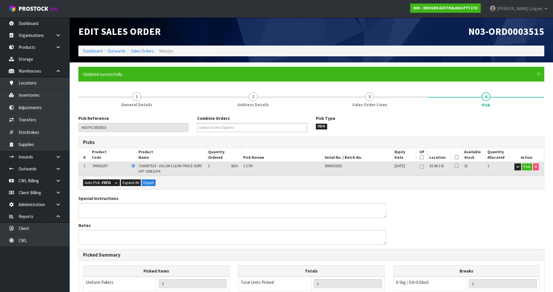
type input "[PERSON_NAME]"
type input "[DATE]T16:32:18"
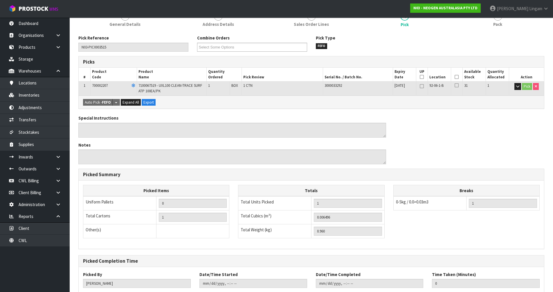
scroll to position [117, 0]
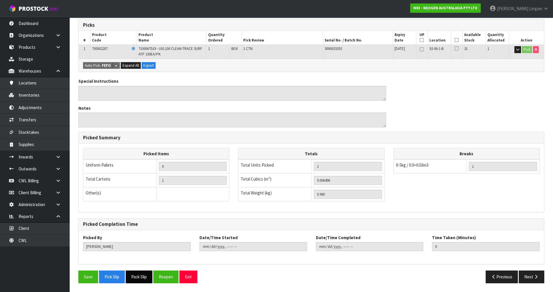
click at [139, 201] on button "Pack Slip" at bounding box center [139, 277] width 27 height 12
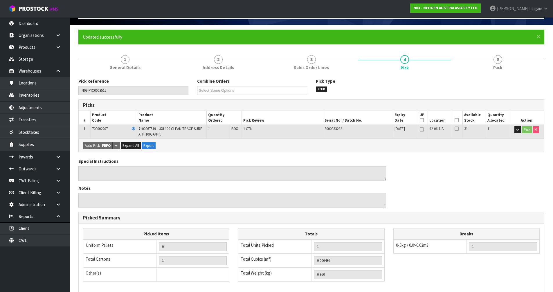
scroll to position [0, 0]
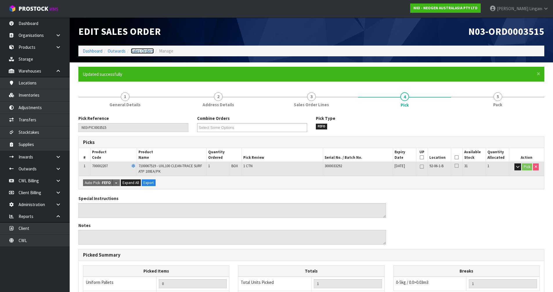
click at [143, 51] on link "Sales Orders" at bounding box center [142, 51] width 23 height 6
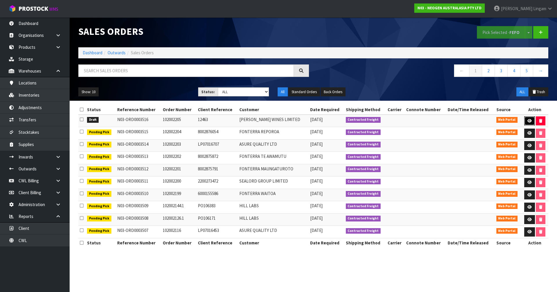
click at [293, 121] on icon at bounding box center [530, 121] width 4 height 4
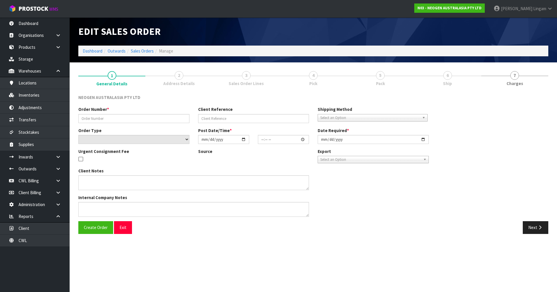
type input "102002205"
type input "12463"
select select "number:0"
type input "[DATE]"
type input "17:52:00.000"
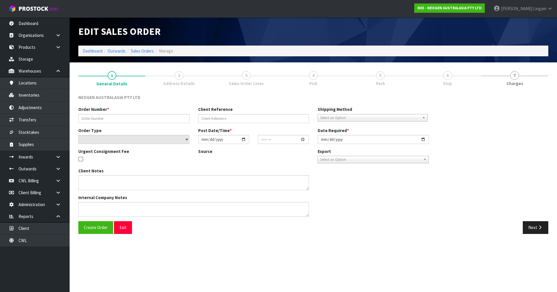
type input "[DATE]"
type textarea "ATTN: [PERSON_NAME]"
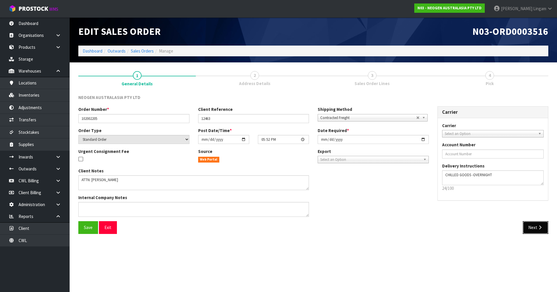
click at [293, 201] on button "Next" at bounding box center [536, 227] width 26 height 12
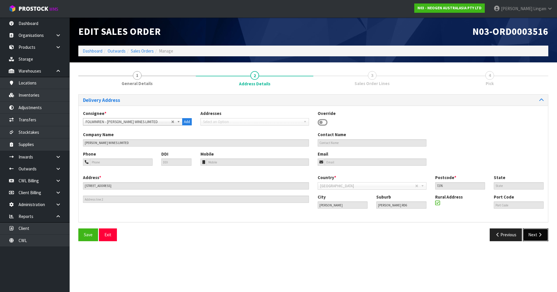
click at [293, 201] on button "Next" at bounding box center [536, 235] width 26 height 12
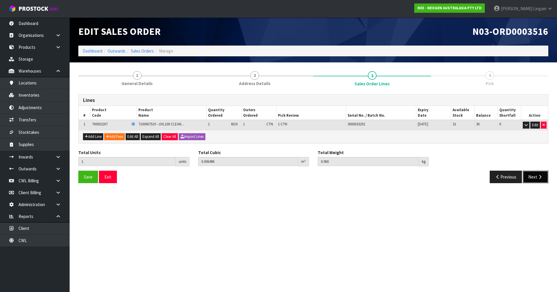
click at [293, 179] on button "Next" at bounding box center [536, 177] width 26 height 12
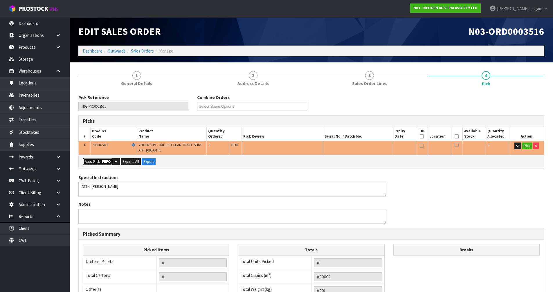
click at [92, 163] on button "Auto Pick - FEFO" at bounding box center [98, 161] width 30 height 7
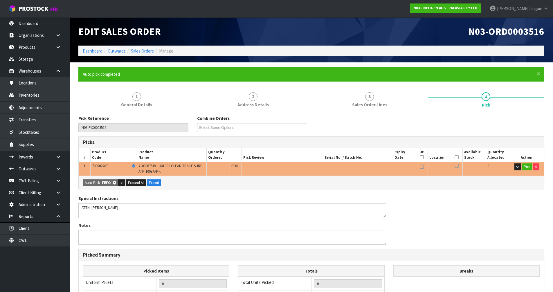
type input "1"
type input "0.006496"
type input "0.960"
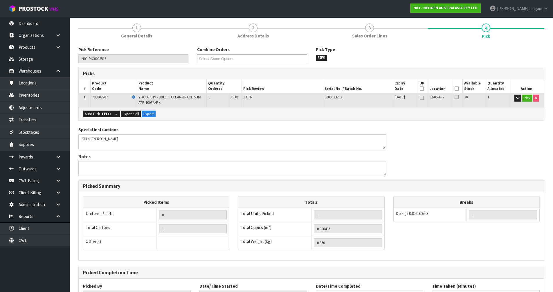
scroll to position [117, 0]
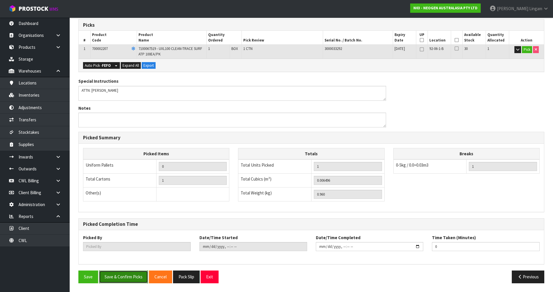
click at [128, 201] on button "Save & Confirm Picks" at bounding box center [123, 277] width 49 height 12
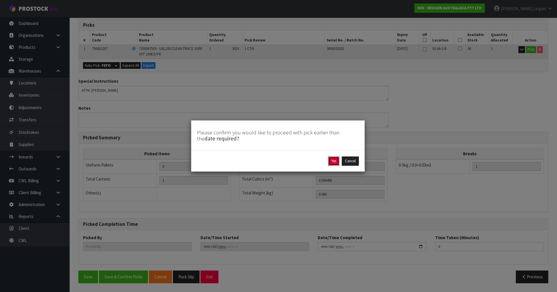
click at [293, 164] on button "Yes" at bounding box center [333, 161] width 11 height 9
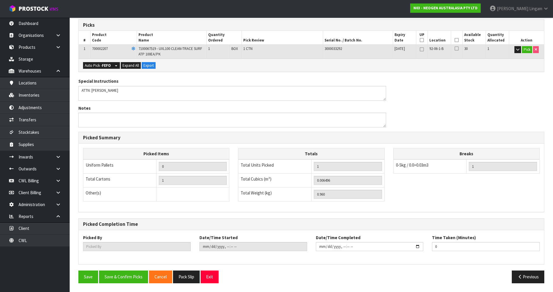
scroll to position [0, 0]
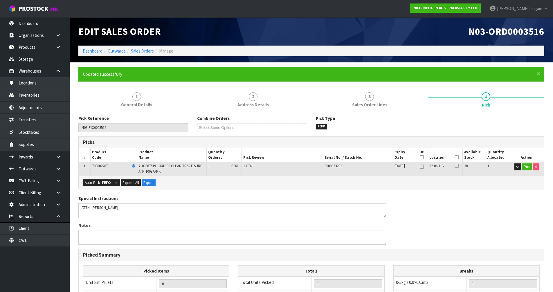
type input "[PERSON_NAME]"
type input "[DATE]T16:32:59"
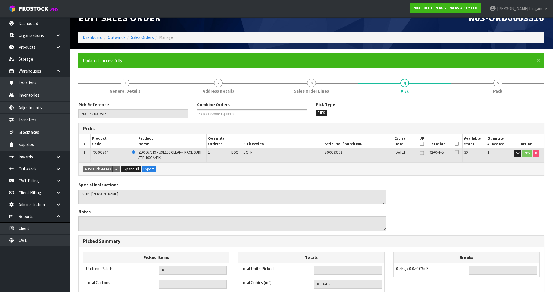
scroll to position [117, 0]
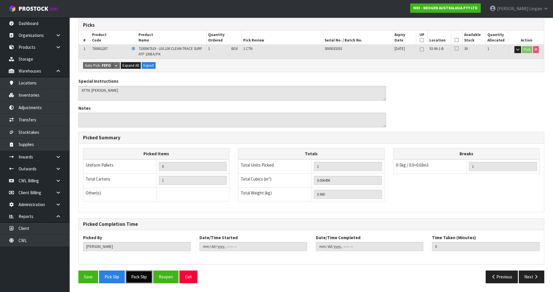
click at [139, 201] on button "Pack Slip" at bounding box center [139, 277] width 27 height 12
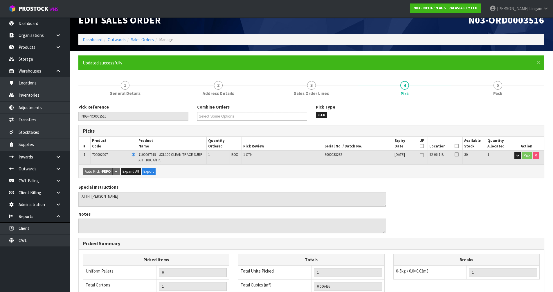
scroll to position [0, 0]
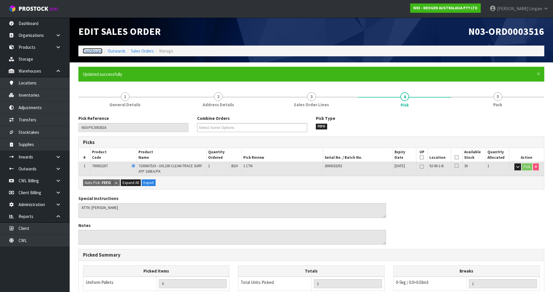
click at [93, 51] on link "Dashboard" at bounding box center [93, 51] width 20 height 6
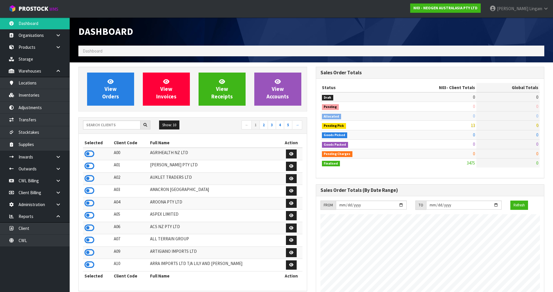
scroll to position [440, 237]
click at [105, 123] on input "text" at bounding box center [111, 124] width 57 height 9
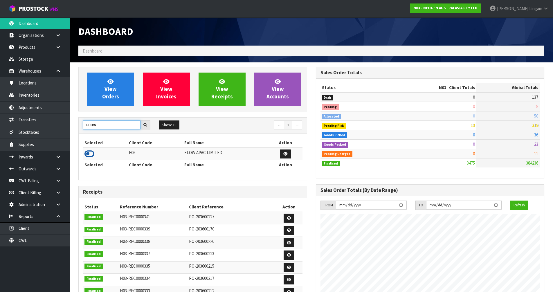
type input "FLOW"
click at [89, 154] on icon at bounding box center [89, 154] width 10 height 9
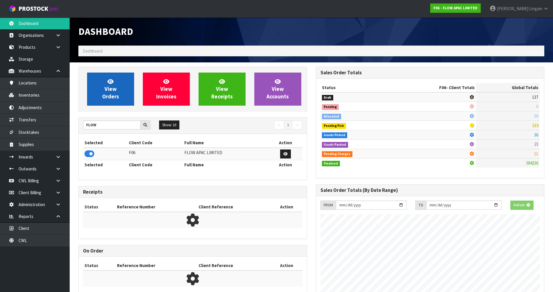
scroll to position [289996, 290121]
click at [111, 96] on span "View Orders" at bounding box center [110, 89] width 17 height 22
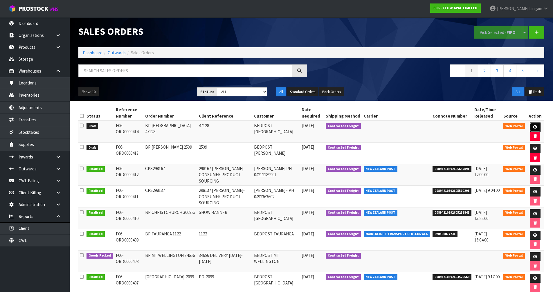
click at [293, 127] on icon at bounding box center [535, 127] width 4 height 4
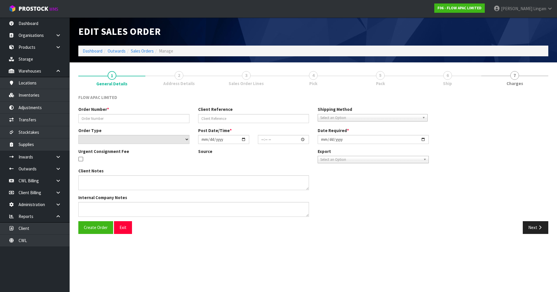
type input "BP [GEOGRAPHIC_DATA] 47128"
type input "47128"
select select "number:0"
type input "[DATE]"
type input "23:51:00.000"
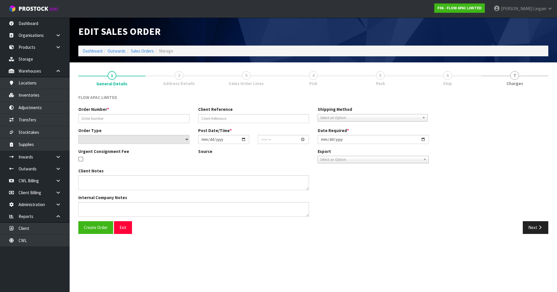
type input "[DATE]"
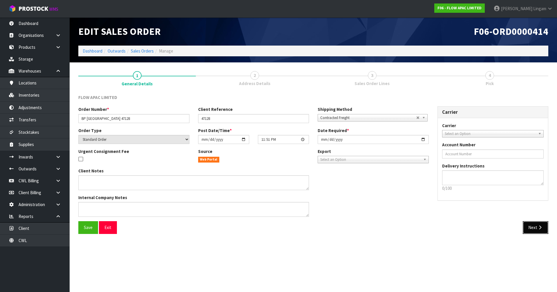
click at [293, 201] on button "Next" at bounding box center [536, 227] width 26 height 12
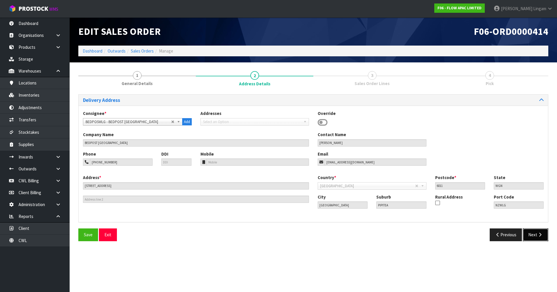
click at [293, 201] on button "Next" at bounding box center [536, 235] width 26 height 12
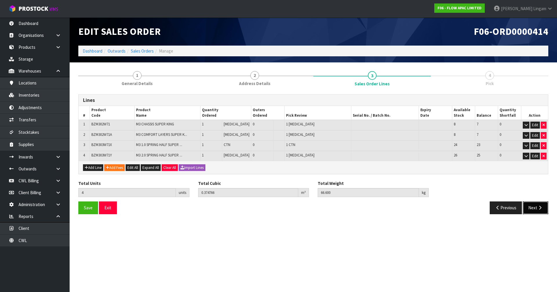
click at [293, 201] on button "Next" at bounding box center [536, 208] width 26 height 12
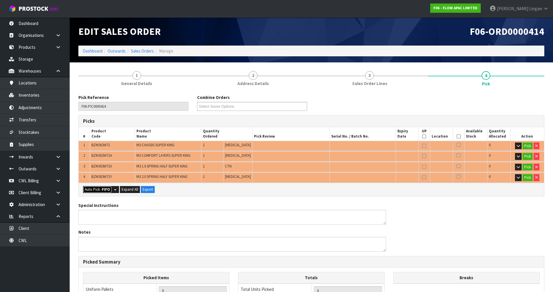
click at [90, 191] on button "Auto Pick - FIFO" at bounding box center [97, 189] width 29 height 7
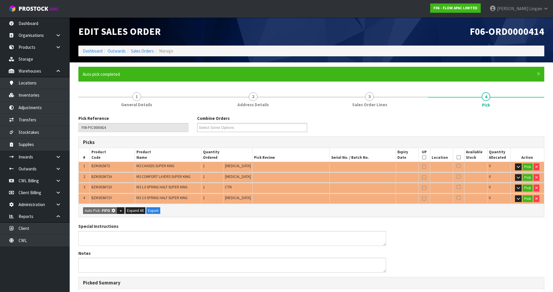
type input "1"
type input "Piece x 3"
type input "4"
type input "0.374766"
type input "66.600"
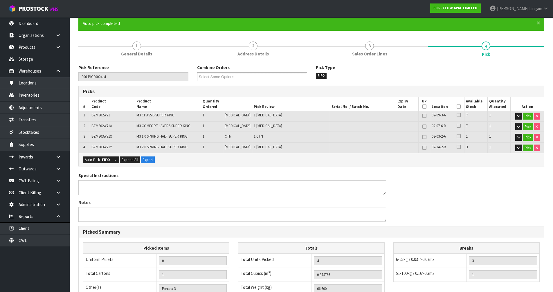
scroll to position [145, 0]
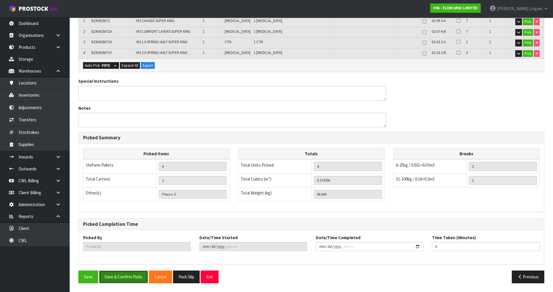
click at [137, 201] on button "Save & Confirm Picks" at bounding box center [123, 277] width 49 height 12
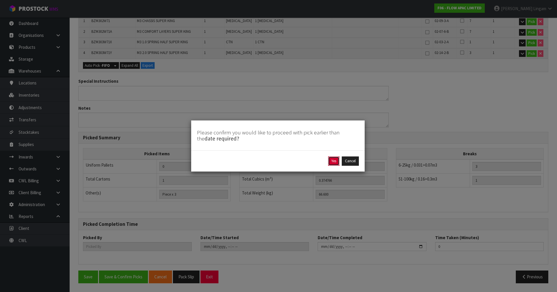
click at [293, 161] on button "Yes" at bounding box center [333, 161] width 11 height 9
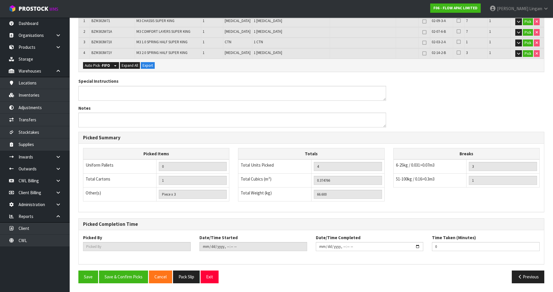
scroll to position [0, 0]
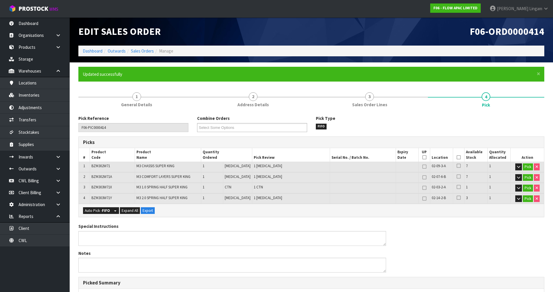
type input "[PERSON_NAME]"
type input "[DATE]T16:34:15"
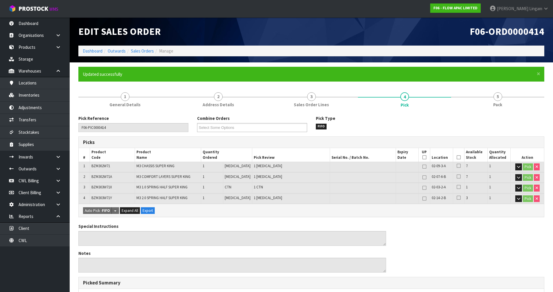
scroll to position [145, 0]
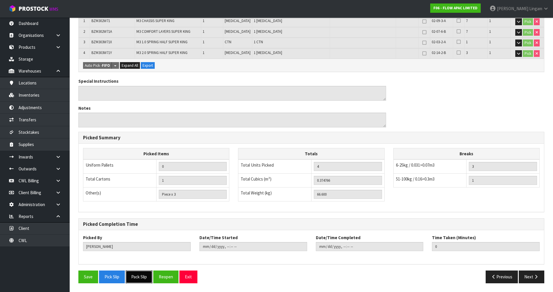
click at [147, 201] on button "Pack Slip" at bounding box center [139, 277] width 27 height 12
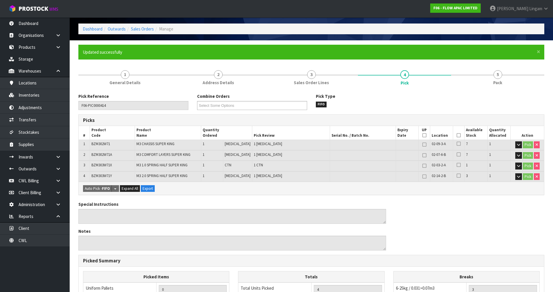
scroll to position [0, 0]
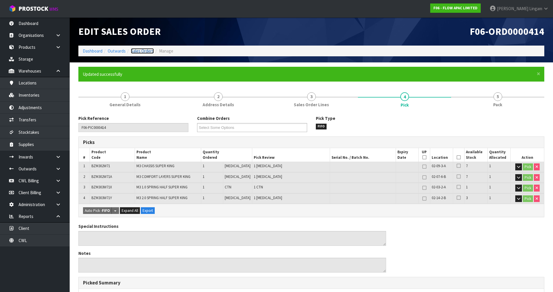
click at [146, 48] on link "Sales Orders" at bounding box center [142, 51] width 23 height 6
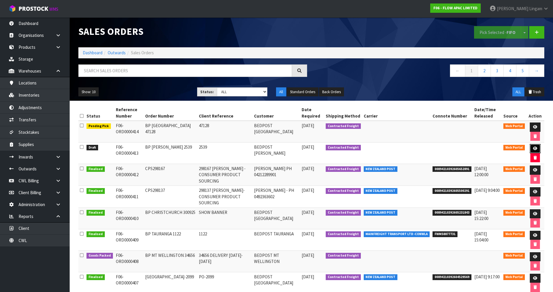
click at [293, 149] on icon at bounding box center [535, 149] width 4 height 4
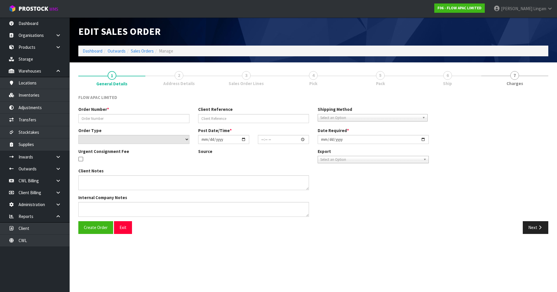
type input "BP [PERSON_NAME] 2539"
type input "2539"
select select "number:0"
type input "[DATE]"
type input "22:50:00.000"
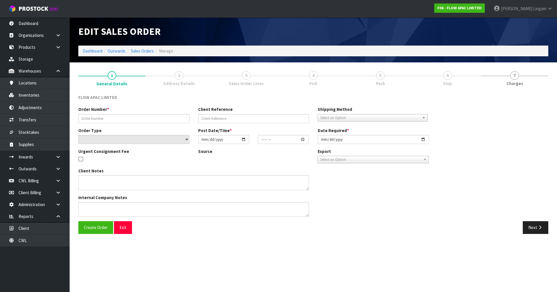
type input "[DATE]"
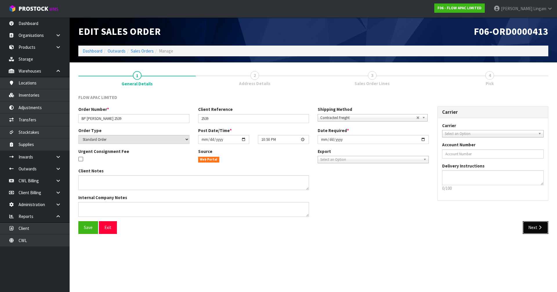
click at [293, 201] on button "Next" at bounding box center [536, 227] width 26 height 12
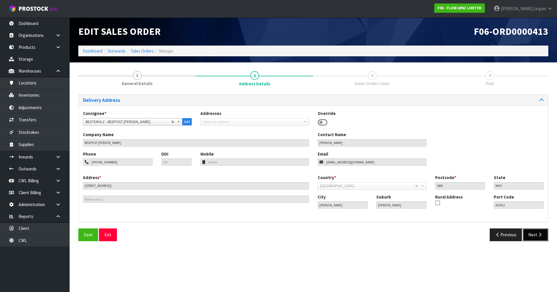
click at [293, 201] on button "Next" at bounding box center [536, 235] width 26 height 12
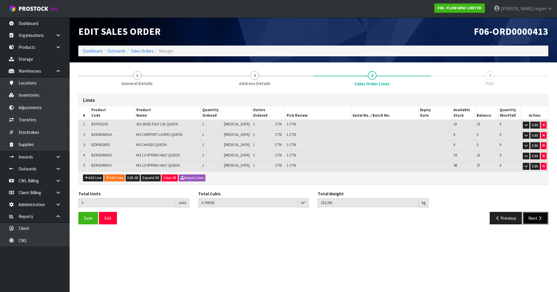
click at [293, 201] on button "Next" at bounding box center [536, 218] width 26 height 12
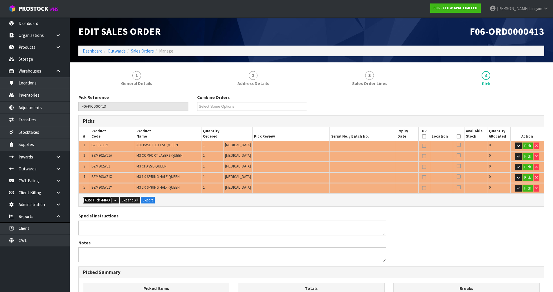
click at [92, 200] on button "Auto Pick - FIFO" at bounding box center [97, 200] width 29 height 7
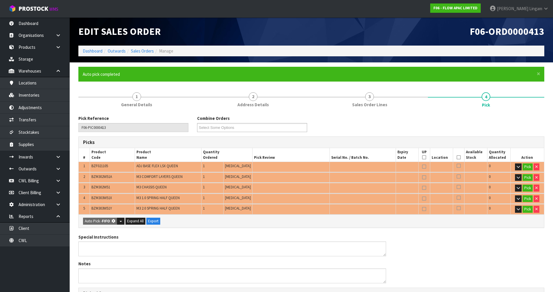
type input "5"
type input "0.799925"
type input "152.200"
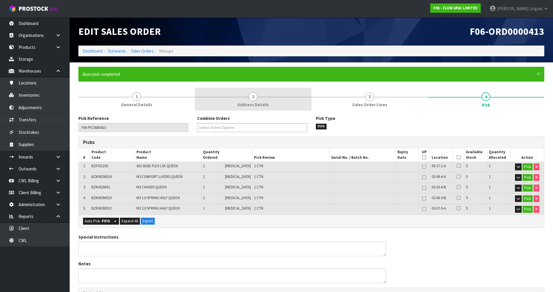
click at [248, 102] on span "Address Details" at bounding box center [253, 105] width 31 height 6
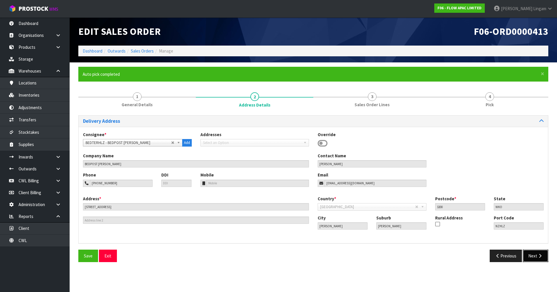
click at [293, 201] on button "Next" at bounding box center [536, 256] width 26 height 12
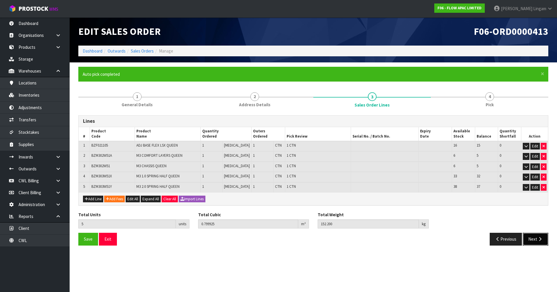
click at [293, 201] on button "Next" at bounding box center [536, 239] width 26 height 12
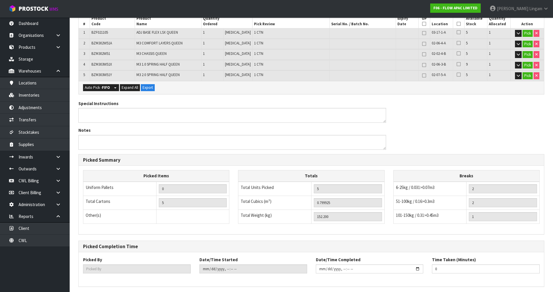
scroll to position [156, 0]
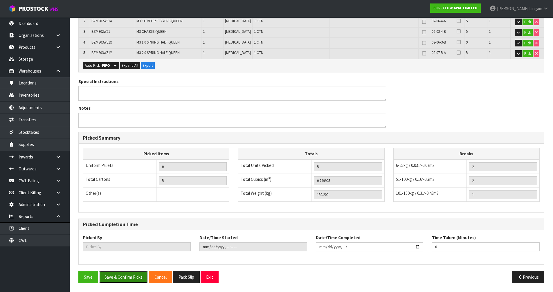
click at [123, 201] on button "Save & Confirm Picks" at bounding box center [123, 277] width 49 height 12
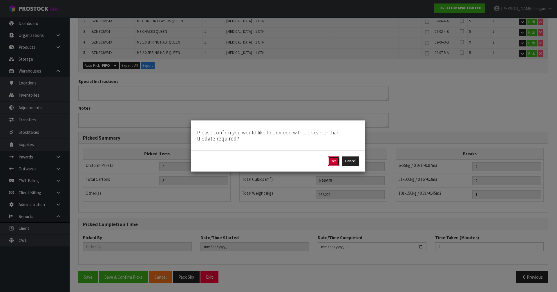
click at [293, 161] on button "Yes" at bounding box center [333, 161] width 11 height 9
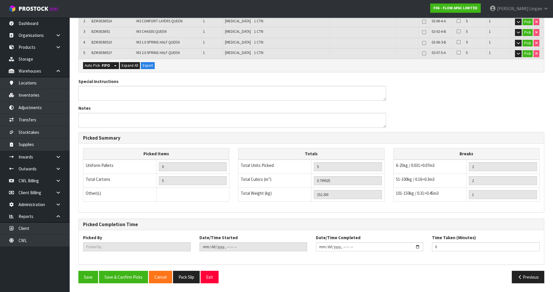
scroll to position [0, 0]
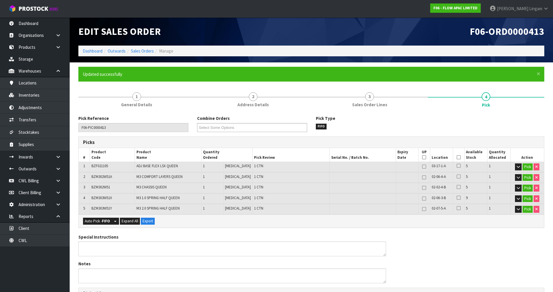
type input "[PERSON_NAME]"
type input "[DATE]T16:35:32"
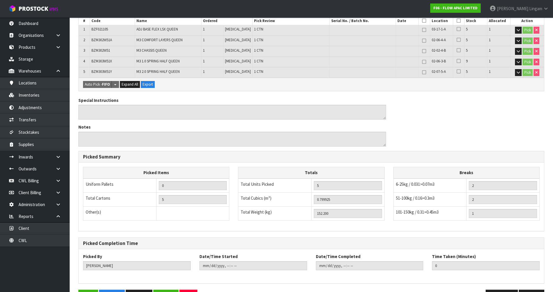
scroll to position [156, 0]
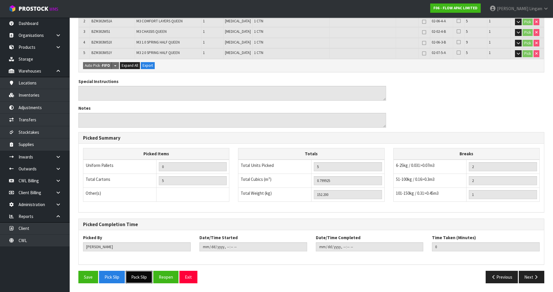
click at [136, 201] on button "Pack Slip" at bounding box center [139, 277] width 27 height 12
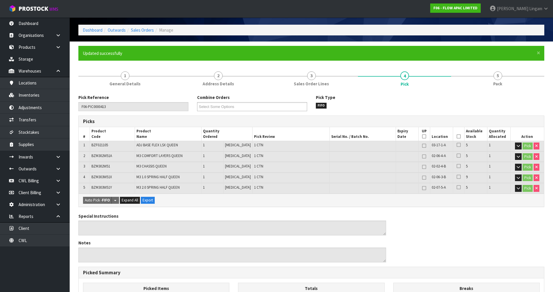
scroll to position [0, 0]
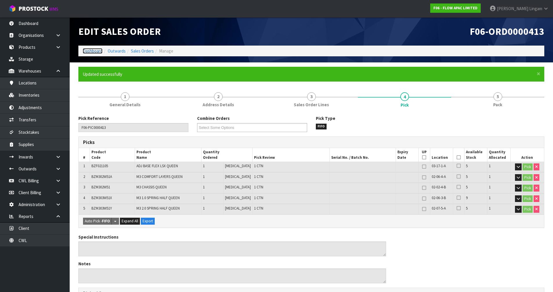
click at [92, 48] on link "Dashboard" at bounding box center [93, 51] width 20 height 6
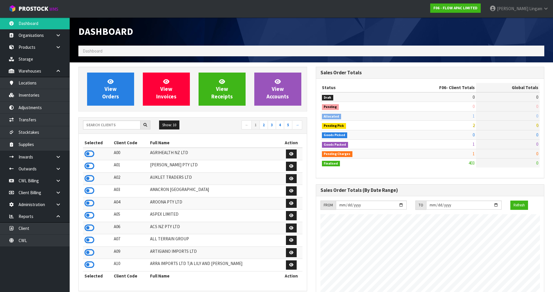
scroll to position [440, 237]
click at [113, 84] on icon at bounding box center [110, 82] width 6 height 6
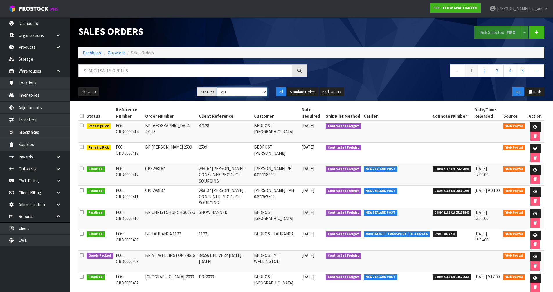
click at [255, 92] on select "Draft Pending Allocated Pending Pick Goods Picked Goods Packed Pending Charges …" at bounding box center [242, 91] width 51 height 9
select select "string:6"
click at [217, 87] on select "Draft Pending Allocated Pending Pick Goods Picked Goods Packed Pending Charges …" at bounding box center [242, 91] width 51 height 9
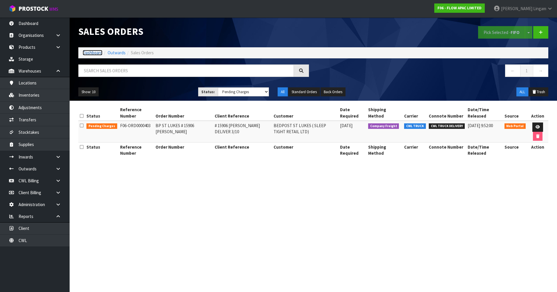
click at [97, 52] on link "Dashboard" at bounding box center [93, 53] width 20 height 6
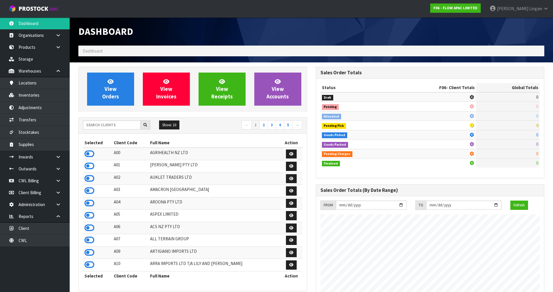
scroll to position [440, 237]
click at [92, 201] on icon at bounding box center [89, 228] width 10 height 9
click at [293, 33] on div "Dashboard" at bounding box center [311, 31] width 475 height 28
click at [110, 126] on input "text" at bounding box center [111, 124] width 57 height 9
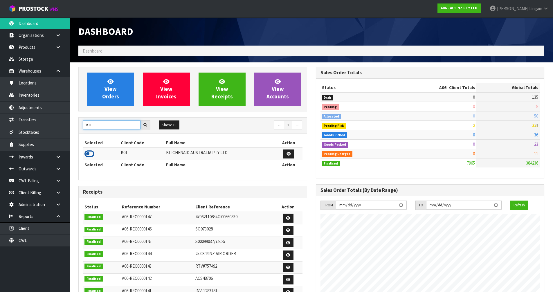
type input "KIT"
click at [89, 150] on icon at bounding box center [89, 154] width 10 height 9
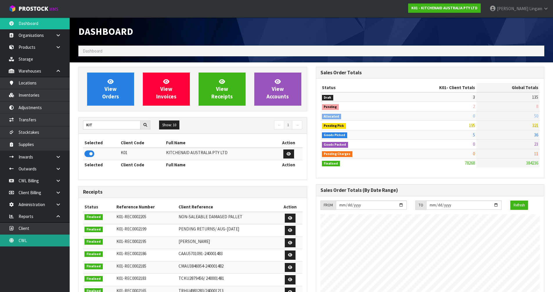
click at [54, 201] on link "CWL" at bounding box center [35, 241] width 70 height 12
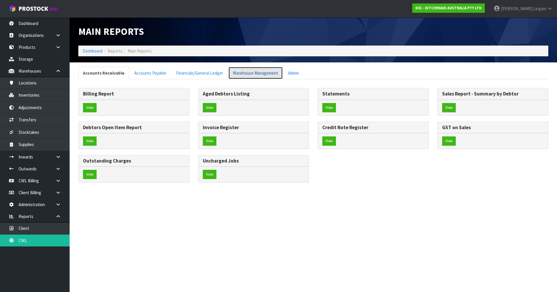
click at [258, 70] on link "Warehouse Management" at bounding box center [256, 73] width 55 height 12
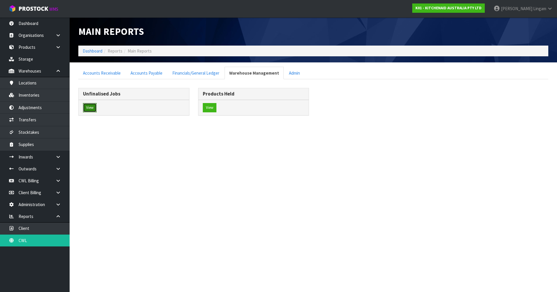
click at [90, 109] on button "View" at bounding box center [90, 107] width 14 height 9
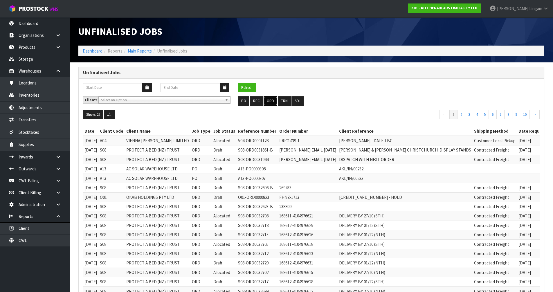
click at [271, 101] on button "ORD" at bounding box center [271, 100] width 14 height 9
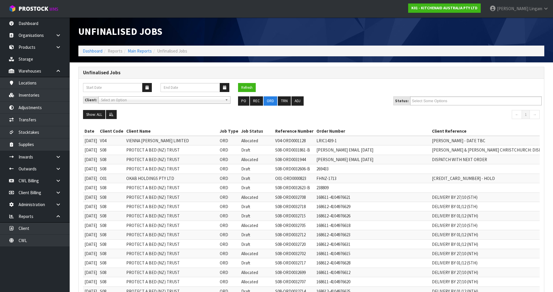
click at [293, 101] on ul "Select Some Options" at bounding box center [476, 100] width 132 height 9
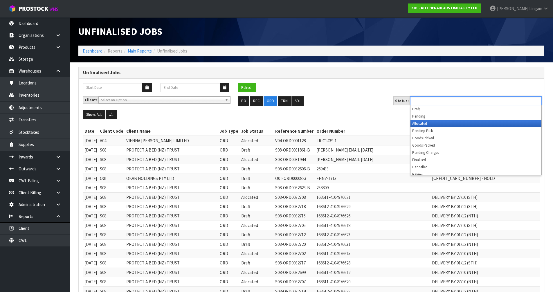
click at [293, 122] on li "Allocated" at bounding box center [476, 123] width 131 height 7
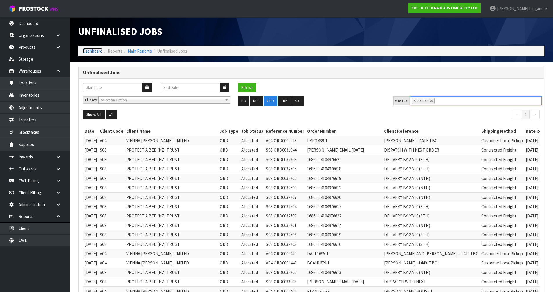
click at [93, 49] on link "Dashboard" at bounding box center [93, 51] width 20 height 6
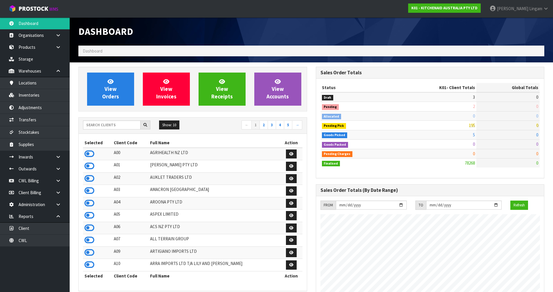
scroll to position [440, 237]
click at [118, 124] on input "text" at bounding box center [111, 124] width 57 height 9
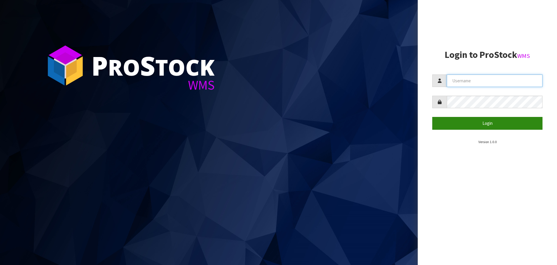
type input "[PERSON_NAME][EMAIL_ADDRESS][DOMAIN_NAME]"
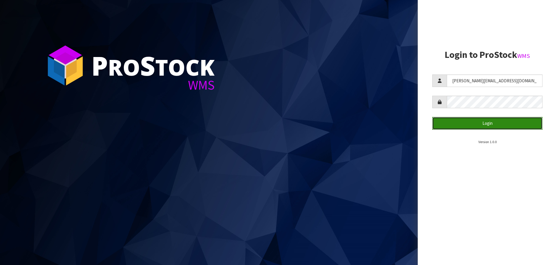
click at [534, 123] on button "Login" at bounding box center [488, 123] width 110 height 12
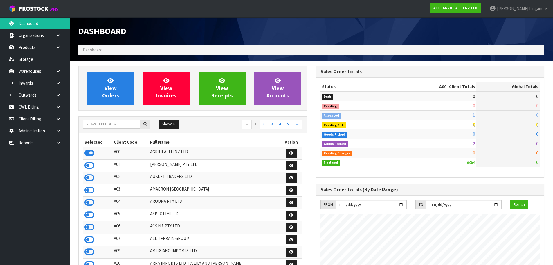
scroll to position [440, 237]
click at [57, 143] on icon at bounding box center [58, 142] width 6 height 4
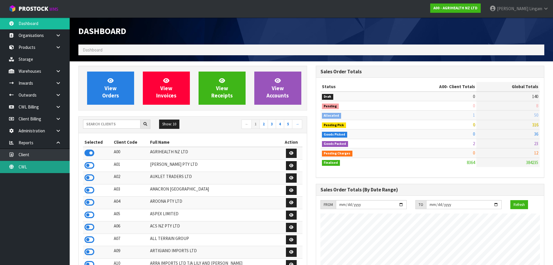
click at [53, 171] on link "CWL" at bounding box center [35, 167] width 70 height 12
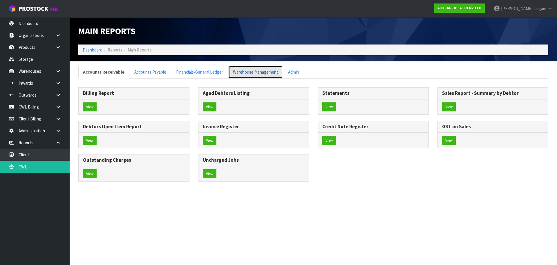
click at [245, 73] on link "Warehouse Management" at bounding box center [256, 72] width 55 height 12
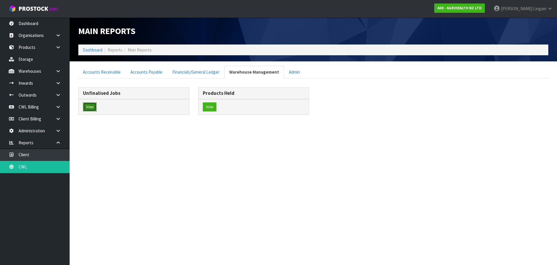
click at [91, 104] on button "View" at bounding box center [90, 106] width 14 height 9
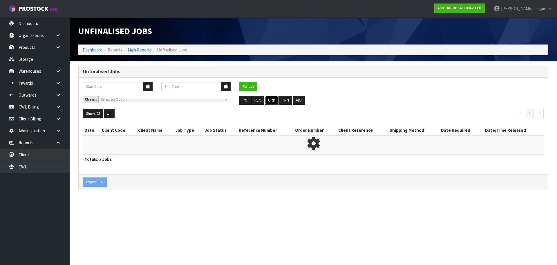
click at [272, 98] on button "ORD" at bounding box center [272, 100] width 14 height 9
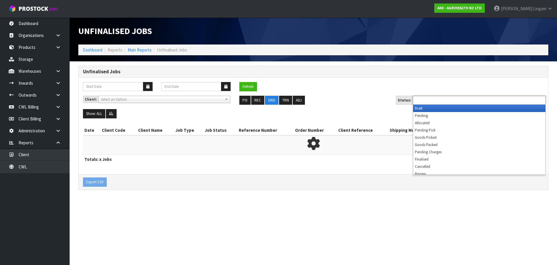
click at [448, 98] on input "text" at bounding box center [436, 99] width 43 height 7
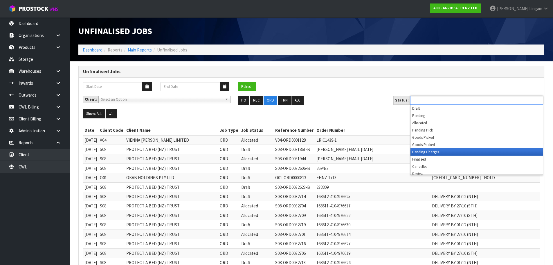
click at [441, 152] on li "Pending Charges" at bounding box center [477, 151] width 132 height 7
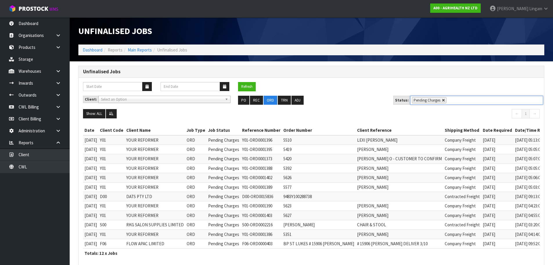
click at [442, 102] on link at bounding box center [443, 99] width 3 height 3
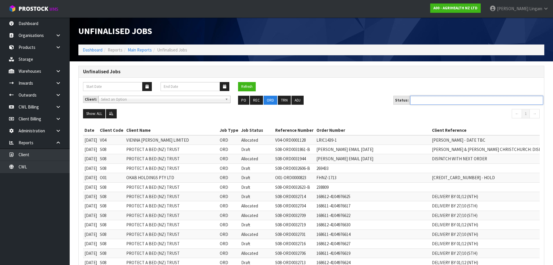
click at [440, 102] on ul at bounding box center [476, 100] width 133 height 9
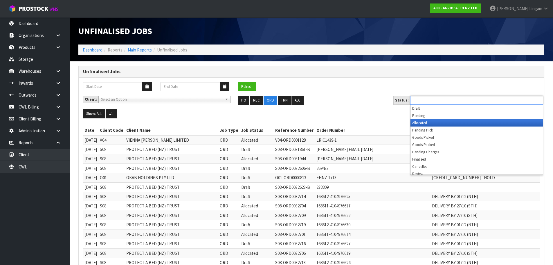
click at [428, 121] on li "Allocated" at bounding box center [477, 122] width 132 height 7
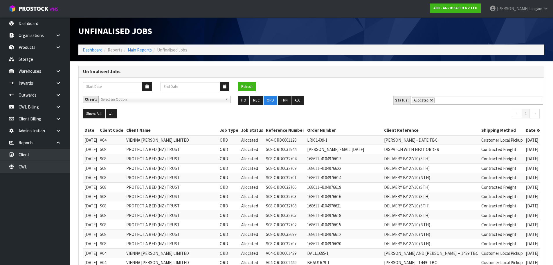
click at [430, 99] on link at bounding box center [431, 99] width 3 height 3
type input "Select Some Options"
